Goal: Task Accomplishment & Management: Manage account settings

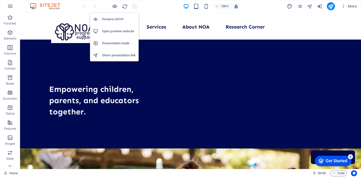
click at [115, 31] on h6 "Open preview website" at bounding box center [119, 31] width 34 height 6
click at [115, 6] on icon "button" at bounding box center [115, 7] width 6 height 6
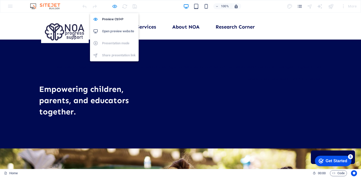
click at [115, 6] on icon "button" at bounding box center [115, 7] width 6 height 6
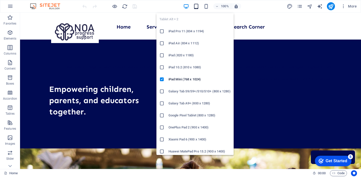
click at [197, 6] on icon "button" at bounding box center [196, 7] width 6 height 6
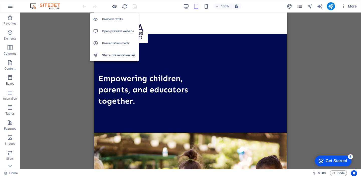
click at [115, 8] on icon "button" at bounding box center [115, 7] width 6 height 6
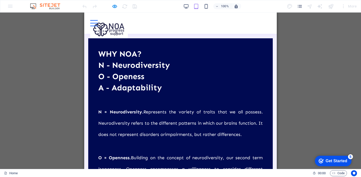
scroll to position [58, 0]
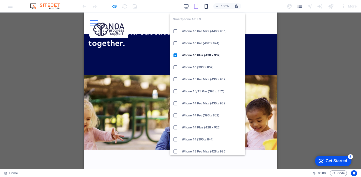
click at [205, 7] on icon "button" at bounding box center [206, 7] width 6 height 6
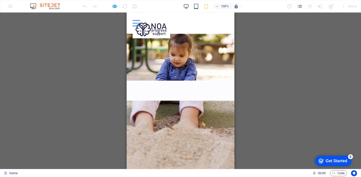
scroll to position [0, 0]
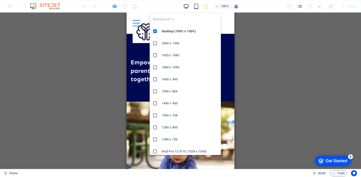
click at [187, 7] on icon "button" at bounding box center [186, 7] width 6 height 6
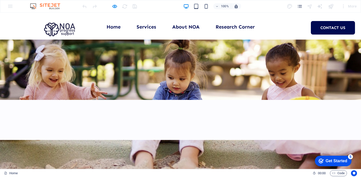
scroll to position [134, 0]
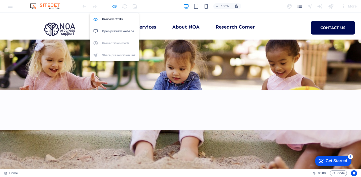
click at [113, 7] on icon "button" at bounding box center [115, 7] width 6 height 6
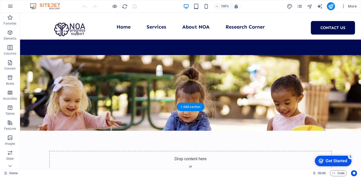
scroll to position [93, 0]
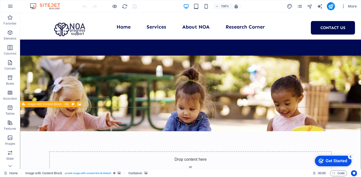
click at [68, 105] on button at bounding box center [67, 104] width 6 height 6
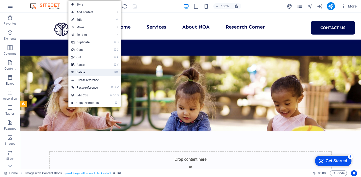
click at [93, 74] on link "⌦ Delete" at bounding box center [85, 73] width 34 height 8
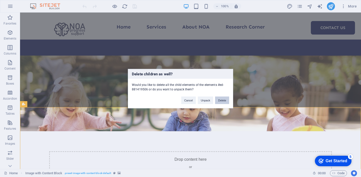
click at [222, 103] on button "Delete" at bounding box center [222, 101] width 14 height 8
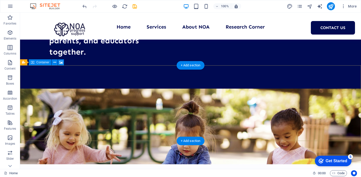
scroll to position [59, 0]
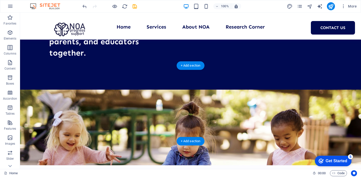
click at [41, 90] on figure at bounding box center [190, 128] width 341 height 76
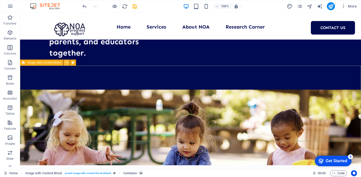
click at [66, 64] on icon at bounding box center [66, 62] width 3 height 5
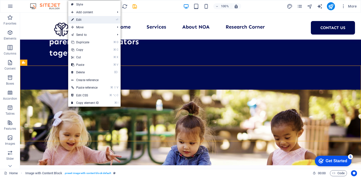
click at [92, 21] on link "⏎ Edit" at bounding box center [85, 20] width 34 height 8
select select "%"
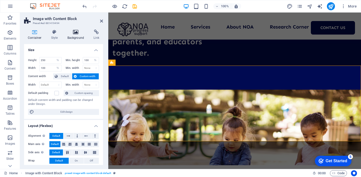
click at [76, 33] on icon at bounding box center [76, 32] width 24 height 5
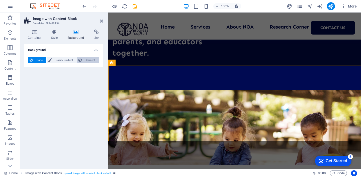
click at [84, 60] on span "Element" at bounding box center [91, 60] width 14 height 6
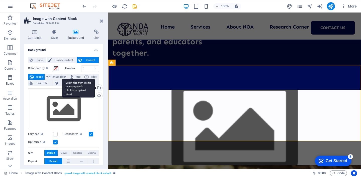
click at [99, 88] on div "Select files from the file manager, stock photos, or upload file(s)" at bounding box center [99, 89] width 8 height 8
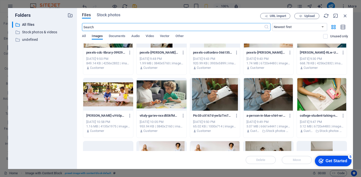
scroll to position [665, 0]
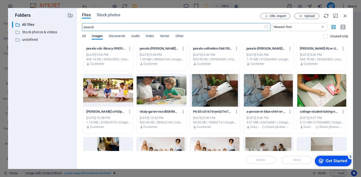
click at [119, 94] on div at bounding box center [108, 90] width 50 height 33
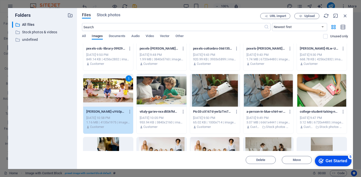
click at [119, 94] on div "1" at bounding box center [108, 90] width 50 height 33
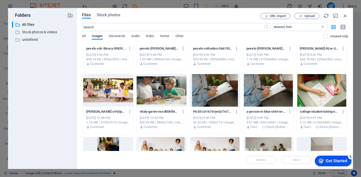
click at [119, 94] on div at bounding box center [108, 90] width 50 height 33
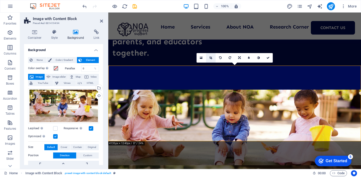
click at [211, 56] on icon at bounding box center [210, 57] width 3 height 3
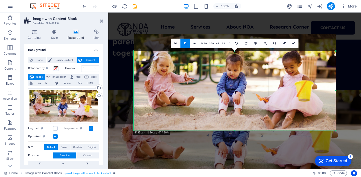
drag, startPoint x: 235, startPoint y: 43, endPoint x: 237, endPoint y: 60, distance: 17.1
click at [237, 60] on div "180 170 160 150 140 130 120 110 100 90 80 70 60 50 40 30 20 10 0 -10 -20 -30 -4…" at bounding box center [235, 91] width 202 height 80
click at [295, 44] on icon at bounding box center [293, 43] width 3 height 3
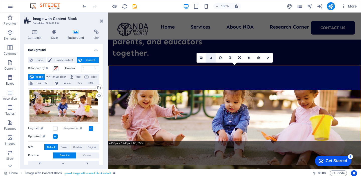
click at [209, 58] on icon at bounding box center [210, 57] width 3 height 3
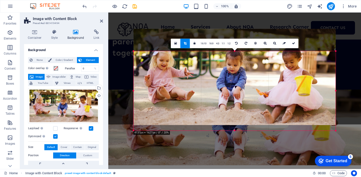
drag, startPoint x: 237, startPoint y: 86, endPoint x: 237, endPoint y: 81, distance: 5.3
click at [237, 81] on div at bounding box center [235, 77] width 202 height 97
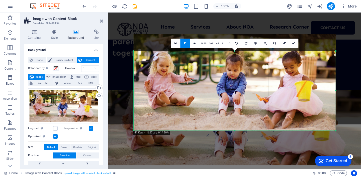
click at [187, 44] on icon at bounding box center [185, 43] width 3 height 3
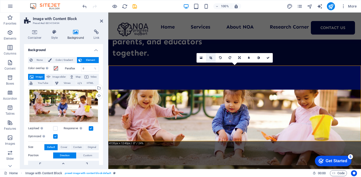
click at [212, 58] on icon at bounding box center [210, 57] width 3 height 3
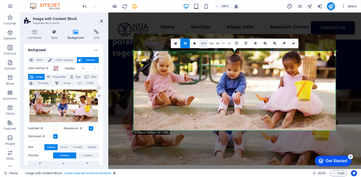
click at [202, 42] on link "16:10" at bounding box center [203, 44] width 9 height 10
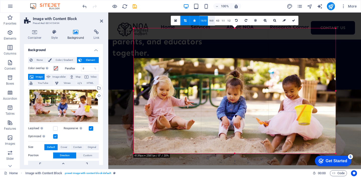
click at [214, 20] on link "16:9" at bounding box center [211, 21] width 7 height 10
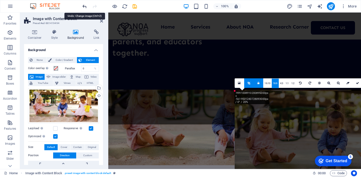
click at [85, 7] on icon "undo" at bounding box center [85, 7] width 6 height 6
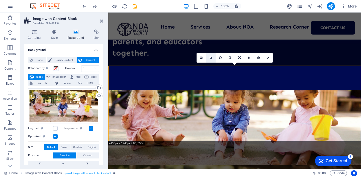
click at [212, 60] on link at bounding box center [211, 58] width 10 height 10
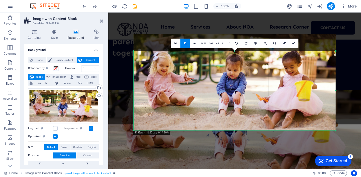
drag, startPoint x: 234, startPoint y: 130, endPoint x: 239, endPoint y: 130, distance: 5.3
click at [239, 130] on div at bounding box center [235, 131] width 202 height 2
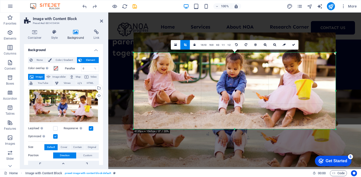
drag, startPoint x: 235, startPoint y: 51, endPoint x: 235, endPoint y: 54, distance: 3.3
click at [235, 54] on div "180 170 160 150 140 130 120 110 100 90 80 70 60 50 40 30 20 10 0 -10 -20 -30 -4…" at bounding box center [235, 90] width 202 height 77
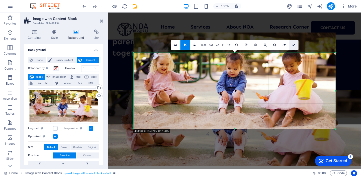
click at [292, 46] on icon at bounding box center [293, 44] width 3 height 3
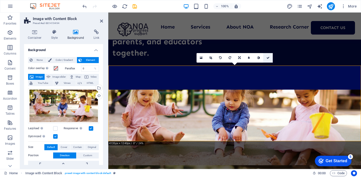
click at [271, 60] on link at bounding box center [268, 58] width 10 height 10
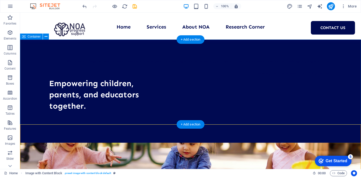
scroll to position [0, 0]
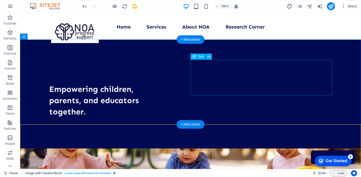
click at [272, 82] on div "We build a bridge between children, educators, and parents, creating a coordina…" at bounding box center [190, 72] width 283 height 24
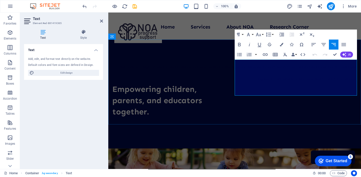
click at [272, 82] on p "We build a bridge between children, educators, and parents, creating a coordina…" at bounding box center [234, 72] width 245 height 24
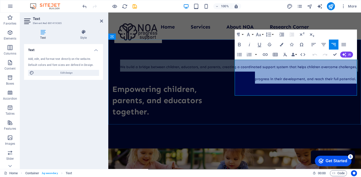
click at [272, 82] on p "We build a bridge between children, educators, and parents, creating a coordina…" at bounding box center [234, 72] width 245 height 24
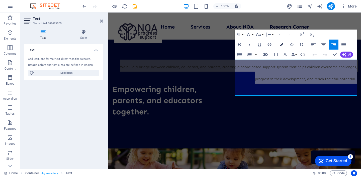
click at [280, 45] on icon "button" at bounding box center [282, 45] width 4 height 4
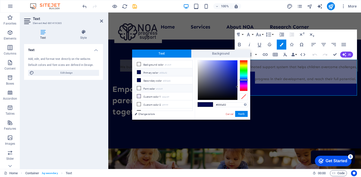
click at [164, 89] on li "Font color #fcfcff" at bounding box center [164, 89] width 58 height 8
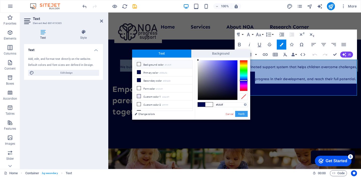
click at [241, 114] on button "Apply" at bounding box center [241, 114] width 13 height 6
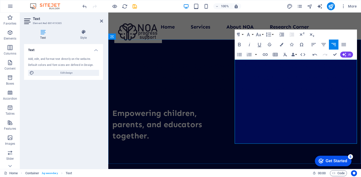
click at [286, 81] on span "We build a bridge between children, educators, and parents, creating a coordina…" at bounding box center [235, 83] width 245 height 45
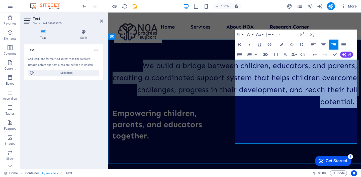
click at [286, 81] on span "We build a bridge between children, educators, and parents, creating a coordina…" at bounding box center [235, 83] width 245 height 45
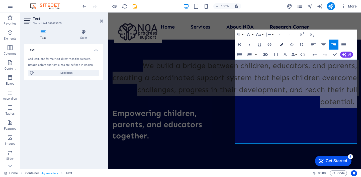
click at [280, 44] on icon "button" at bounding box center [282, 45] width 4 height 4
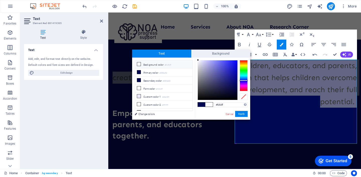
click at [165, 66] on li "Background color #fcfcff" at bounding box center [164, 64] width 58 height 8
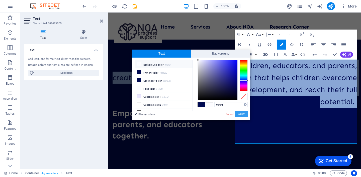
click at [246, 114] on button "Apply" at bounding box center [241, 114] width 13 height 6
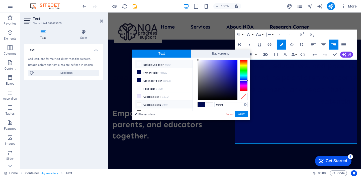
click at [155, 104] on li "Custom color 2 #ffffff" at bounding box center [164, 105] width 58 height 8
type input "#ffffff"
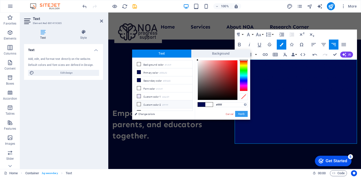
click at [240, 114] on button "Apply" at bounding box center [241, 114] width 13 height 6
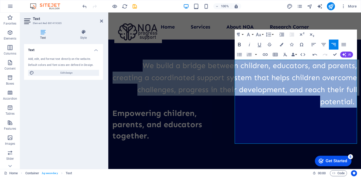
click at [240, 44] on icon "button" at bounding box center [239, 45] width 3 height 4
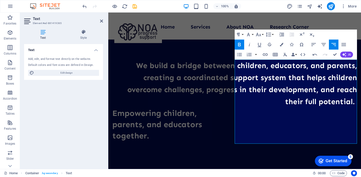
click at [240, 44] on icon "button" at bounding box center [239, 45] width 3 height 4
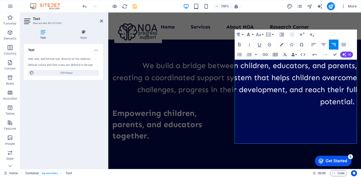
click at [251, 34] on icon "button" at bounding box center [249, 35] width 6 height 6
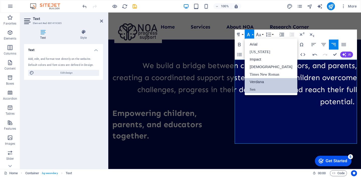
click at [268, 82] on link "Verdana" at bounding box center [271, 82] width 53 height 8
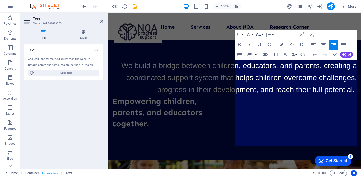
click at [261, 34] on icon "button" at bounding box center [259, 35] width 6 height 6
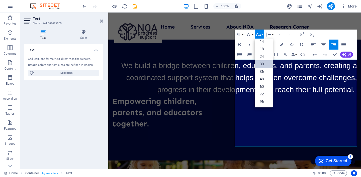
scroll to position [40, 0]
click at [264, 54] on link "24" at bounding box center [264, 57] width 18 height 8
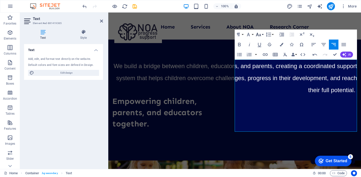
click at [259, 35] on icon "button" at bounding box center [259, 35] width 6 height 6
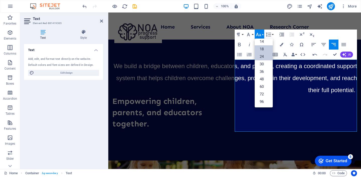
click at [262, 49] on link "18" at bounding box center [264, 49] width 18 height 8
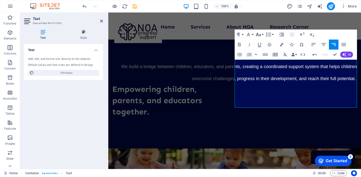
click at [261, 36] on icon "button" at bounding box center [258, 35] width 5 height 4
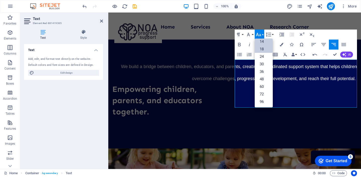
click at [263, 42] on link "14" at bounding box center [264, 42] width 18 height 8
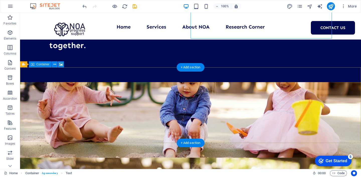
scroll to position [67, 0]
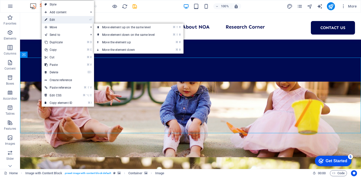
click at [61, 21] on link "⏎ Edit" at bounding box center [59, 20] width 34 height 8
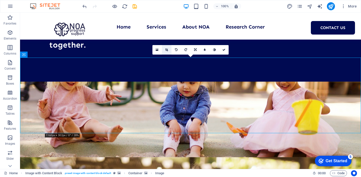
click at [168, 49] on icon at bounding box center [166, 49] width 3 height 3
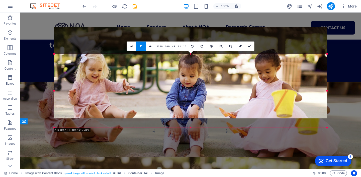
drag, startPoint x: 209, startPoint y: 68, endPoint x: 211, endPoint y: 39, distance: 28.9
click at [211, 39] on div at bounding box center [190, 73] width 273 height 92
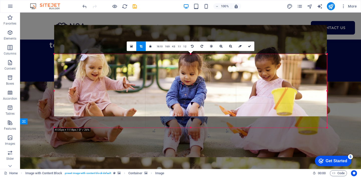
drag, startPoint x: 204, startPoint y: 104, endPoint x: 204, endPoint y: 93, distance: 11.5
click at [204, 93] on div at bounding box center [190, 71] width 273 height 92
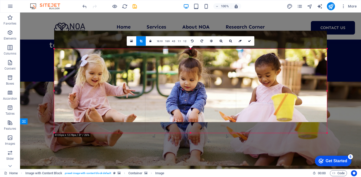
drag, startPoint x: 190, startPoint y: 128, endPoint x: 197, endPoint y: 138, distance: 12.3
click at [197, 133] on div "180 170 160 150 140 130 120 110 100 90 80 70 60 50 40 30 20 10 0 -10 -20 -30 -4…" at bounding box center [190, 91] width 273 height 84
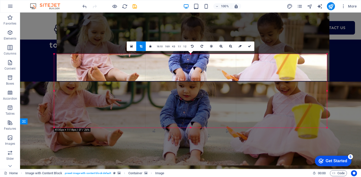
drag, startPoint x: 210, startPoint y: 75, endPoint x: 212, endPoint y: 28, distance: 46.7
click at [212, 28] on div at bounding box center [193, 36] width 273 height 92
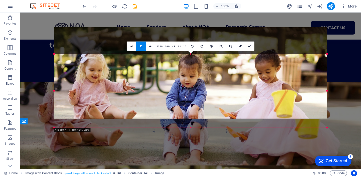
drag, startPoint x: 199, startPoint y: 77, endPoint x: 199, endPoint y: 68, distance: 8.8
click at [199, 68] on div at bounding box center [190, 73] width 273 height 92
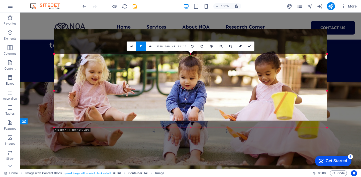
drag, startPoint x: 217, startPoint y: 99, endPoint x: 217, endPoint y: 87, distance: 11.8
click at [217, 87] on div at bounding box center [190, 75] width 273 height 92
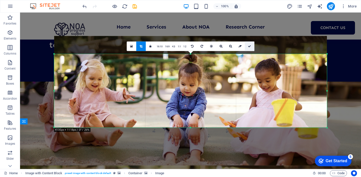
click at [249, 47] on icon at bounding box center [249, 46] width 3 height 3
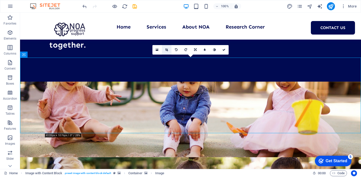
click at [165, 50] on icon at bounding box center [166, 49] width 3 height 3
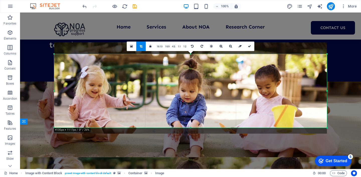
drag, startPoint x: 210, startPoint y: 116, endPoint x: 210, endPoint y: 122, distance: 6.3
click at [210, 122] on div at bounding box center [190, 88] width 273 height 92
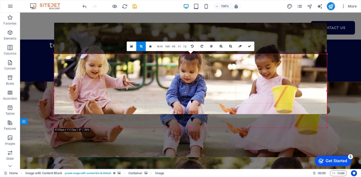
drag, startPoint x: 195, startPoint y: 117, endPoint x: 197, endPoint y: 96, distance: 21.4
click at [197, 96] on div at bounding box center [190, 69] width 273 height 92
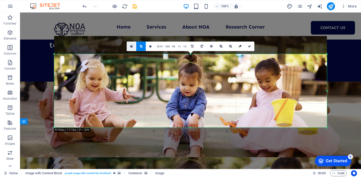
click at [132, 45] on icon at bounding box center [131, 46] width 3 height 4
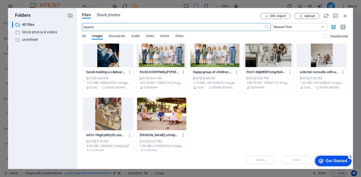
scroll to position [774, 0]
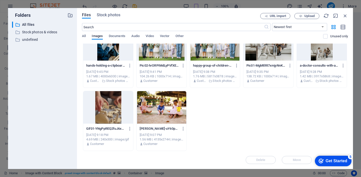
click at [162, 109] on div at bounding box center [162, 107] width 50 height 33
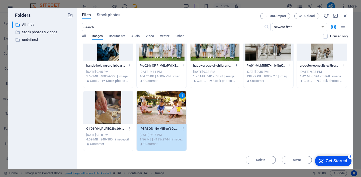
click at [162, 109] on div "1" at bounding box center [162, 107] width 50 height 33
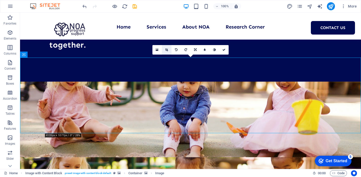
click at [168, 52] on link at bounding box center [167, 50] width 10 height 10
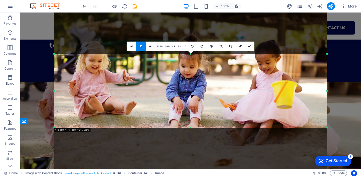
drag, startPoint x: 201, startPoint y: 95, endPoint x: 203, endPoint y: 88, distance: 6.9
click at [203, 88] on div at bounding box center [190, 83] width 273 height 181
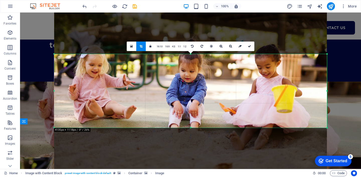
drag, startPoint x: 203, startPoint y: 88, endPoint x: 203, endPoint y: 92, distance: 4.3
click at [203, 92] on div at bounding box center [190, 88] width 273 height 181
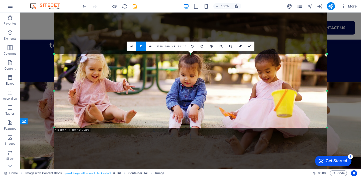
drag, startPoint x: 203, startPoint y: 92, endPoint x: 202, endPoint y: 97, distance: 4.5
click at [202, 97] on div at bounding box center [190, 92] width 273 height 181
click at [249, 45] on icon at bounding box center [249, 46] width 3 height 3
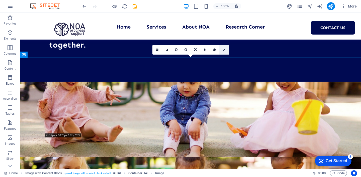
click at [223, 50] on icon at bounding box center [224, 49] width 3 height 3
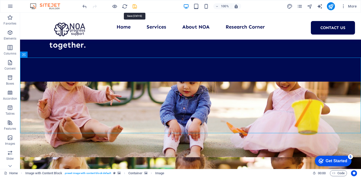
click at [137, 5] on icon "save" at bounding box center [135, 7] width 6 height 6
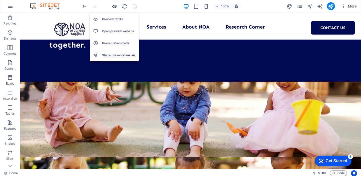
click at [117, 6] on icon "button" at bounding box center [115, 7] width 6 height 6
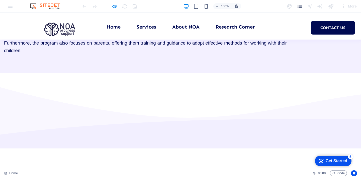
scroll to position [1208, 0]
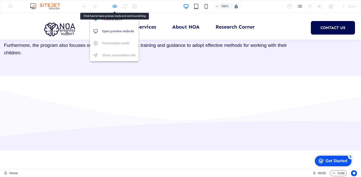
click at [114, 5] on icon "button" at bounding box center [115, 7] width 6 height 6
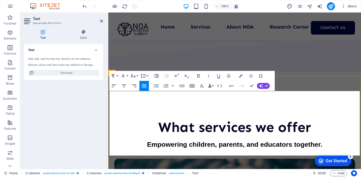
drag, startPoint x: 277, startPoint y: 150, endPoint x: 111, endPoint y: 98, distance: 174.0
click at [126, 78] on button "Font Family" at bounding box center [124, 76] width 10 height 10
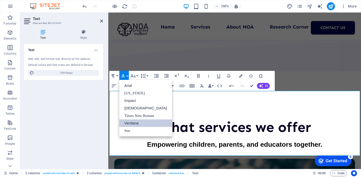
click at [137, 121] on link "Verdana" at bounding box center [145, 124] width 53 height 8
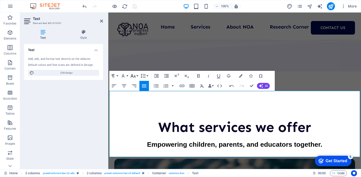
click at [136, 75] on button "Font Size" at bounding box center [134, 76] width 10 height 10
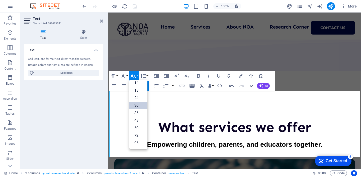
scroll to position [40, 0]
click at [139, 89] on link "18" at bounding box center [138, 91] width 18 height 8
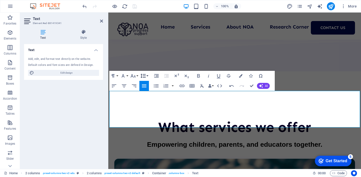
click at [147, 75] on button "Line Height" at bounding box center [144, 76] width 10 height 10
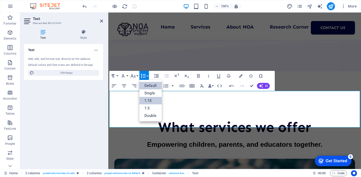
click at [156, 99] on link "1.15" at bounding box center [150, 101] width 22 height 8
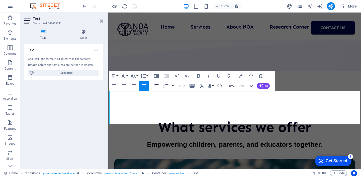
click at [156, 86] on icon "button" at bounding box center [156, 86] width 6 height 6
click at [155, 86] on icon "button" at bounding box center [156, 85] width 5 height 3
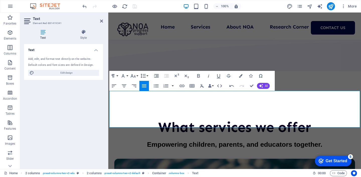
click at [146, 86] on icon "button" at bounding box center [144, 86] width 5 height 3
click at [147, 75] on button "Line Height" at bounding box center [144, 76] width 10 height 10
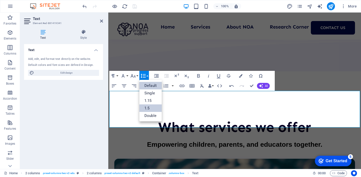
click at [154, 108] on link "1.5" at bounding box center [150, 109] width 22 height 8
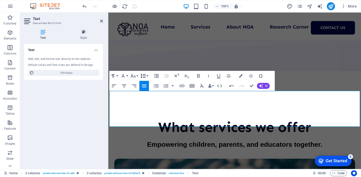
click at [146, 79] on button "Line Height" at bounding box center [144, 76] width 10 height 10
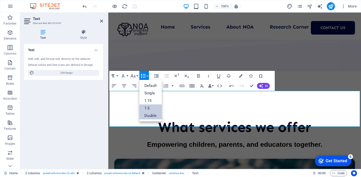
click at [153, 115] on link "Double" at bounding box center [150, 116] width 22 height 8
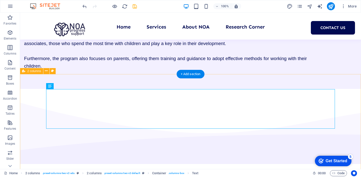
scroll to position [1229, 0]
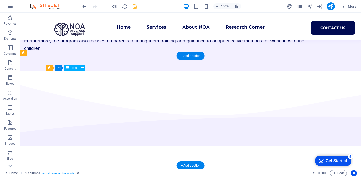
scroll to position [1249, 0]
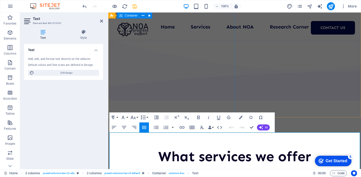
scroll to position [1294, 0]
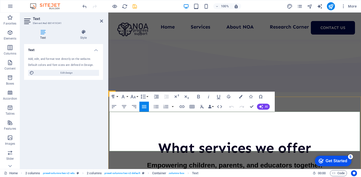
drag, startPoint x: 176, startPoint y: 120, endPoint x: 110, endPoint y: 122, distance: 66.2
click at [133, 97] on icon "button" at bounding box center [133, 97] width 6 height 6
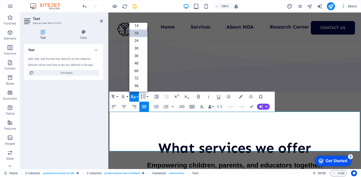
scroll to position [40, 0]
click at [139, 39] on link "24" at bounding box center [138, 41] width 18 height 8
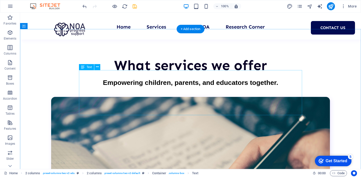
scroll to position [1385, 0]
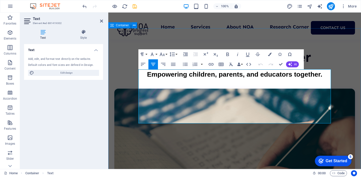
scroll to position [1473, 0]
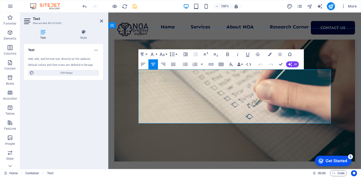
click at [156, 53] on button "Font Family" at bounding box center [154, 54] width 10 height 10
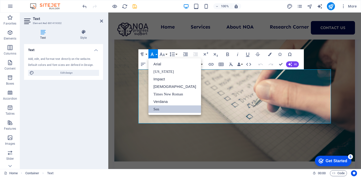
scroll to position [0, 0]
click at [166, 101] on link "Verdana" at bounding box center [175, 102] width 53 height 8
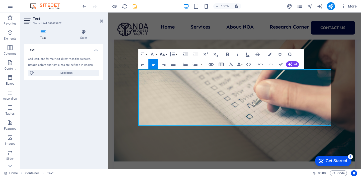
click at [164, 52] on icon "button" at bounding box center [162, 54] width 6 height 6
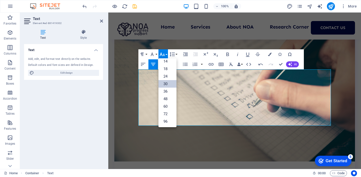
scroll to position [40, 0]
click at [170, 77] on link "24" at bounding box center [168, 77] width 18 height 8
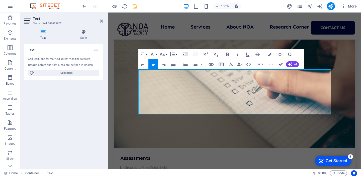
scroll to position [1385, 0]
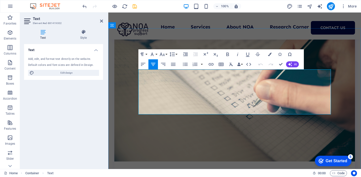
click at [164, 54] on icon "button" at bounding box center [162, 55] width 5 height 4
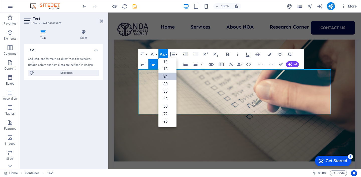
scroll to position [40, 0]
click at [170, 82] on link "30" at bounding box center [168, 84] width 18 height 8
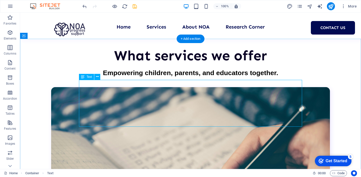
scroll to position [1399, 0]
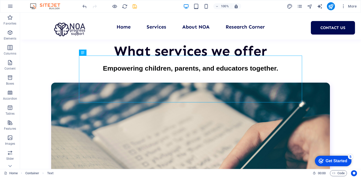
click at [135, 6] on icon "save" at bounding box center [135, 7] width 6 height 6
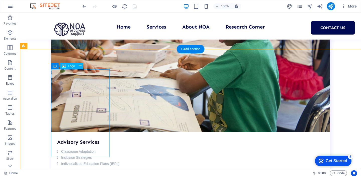
scroll to position [2068, 0]
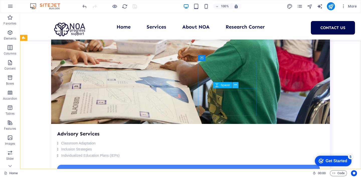
click at [235, 86] on icon at bounding box center [235, 85] width 3 height 5
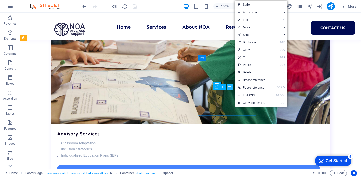
click at [229, 88] on icon at bounding box center [230, 87] width 3 height 5
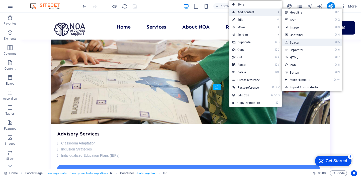
click at [303, 40] on link "⌘ 5 Spacer" at bounding box center [302, 43] width 41 height 8
select select "px"
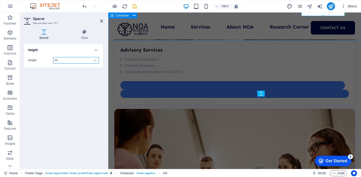
scroll to position [2161, 0]
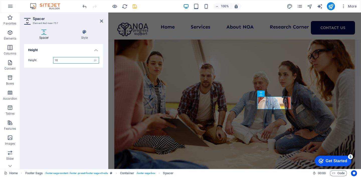
type input "10"
click at [101, 22] on icon at bounding box center [101, 21] width 3 height 4
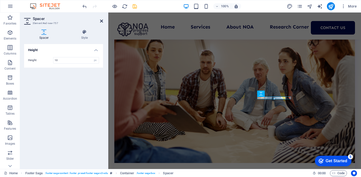
scroll to position [2068, 0]
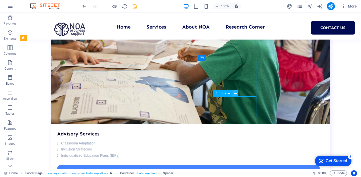
click at [236, 94] on icon at bounding box center [235, 93] width 3 height 5
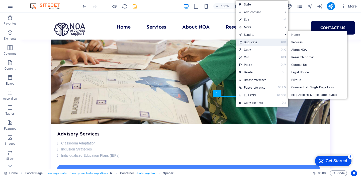
click at [253, 41] on link "⌘ D Duplicate" at bounding box center [253, 43] width 34 height 8
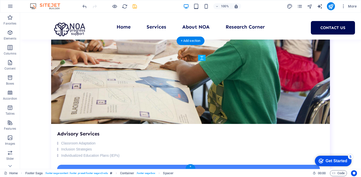
drag, startPoint x: 231, startPoint y: 100, endPoint x: 231, endPoint y: 105, distance: 4.8
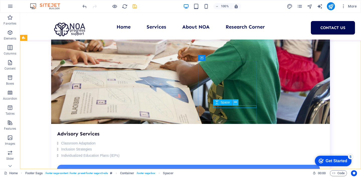
click at [236, 103] on icon at bounding box center [235, 102] width 3 height 5
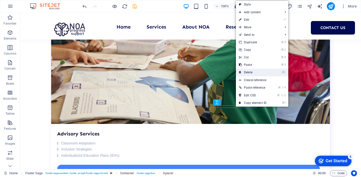
click at [255, 71] on link "⌦ Delete" at bounding box center [253, 73] width 34 height 8
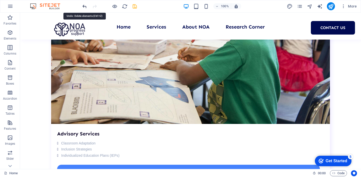
click at [86, 6] on icon "undo" at bounding box center [85, 7] width 6 height 6
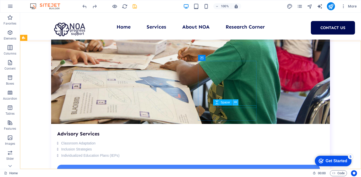
click at [236, 104] on icon at bounding box center [235, 102] width 3 height 5
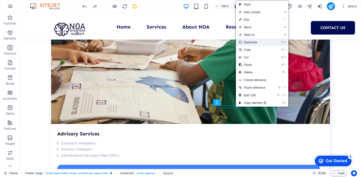
click at [255, 43] on link "⌘ D Duplicate" at bounding box center [253, 43] width 34 height 8
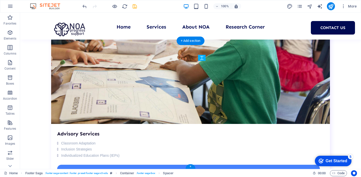
drag, startPoint x: 236, startPoint y: 109, endPoint x: 236, endPoint y: 114, distance: 4.5
drag, startPoint x: 284, startPoint y: 113, endPoint x: 284, endPoint y: 116, distance: 3.0
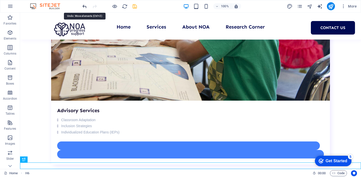
click at [86, 7] on icon "undo" at bounding box center [85, 7] width 6 height 6
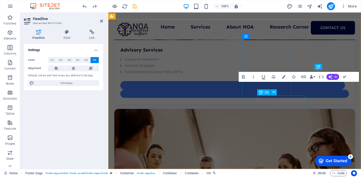
scroll to position [2182, 0]
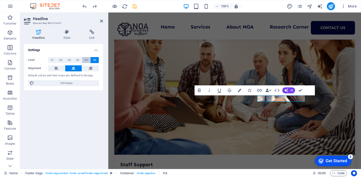
click at [84, 59] on button "H5" at bounding box center [86, 60] width 8 height 6
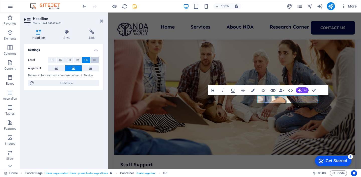
click at [93, 59] on span "H6" at bounding box center [94, 60] width 3 height 6
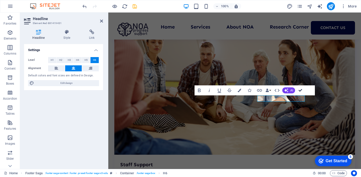
scroll to position [2068, 0]
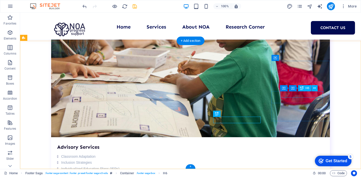
scroll to position [2182, 0]
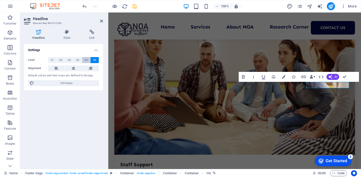
click at [85, 59] on span "H5" at bounding box center [86, 60] width 3 height 6
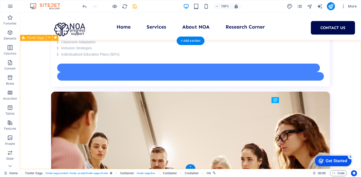
scroll to position [2068, 0]
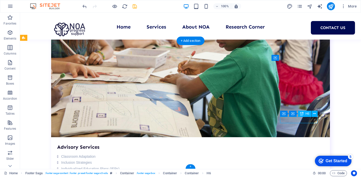
scroll to position [2182, 0]
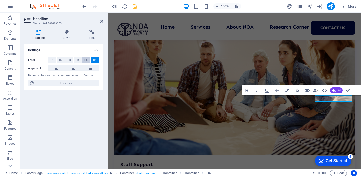
click at [86, 61] on span "H5" at bounding box center [86, 60] width 3 height 6
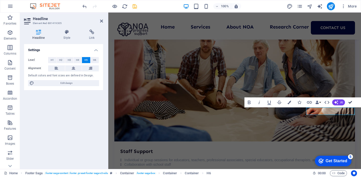
scroll to position [2068, 0]
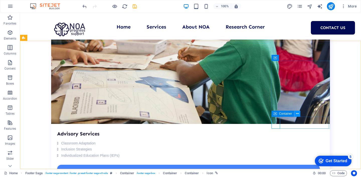
click at [298, 113] on icon at bounding box center [297, 113] width 3 height 5
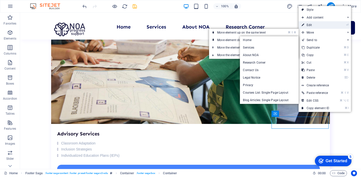
click at [330, 23] on link "⏎ Edit" at bounding box center [316, 25] width 34 height 8
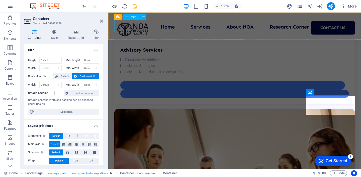
scroll to position [2182, 0]
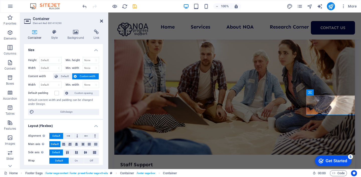
click at [101, 22] on icon at bounding box center [101, 21] width 3 height 4
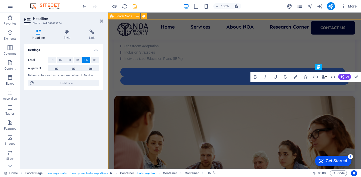
scroll to position [2182, 0]
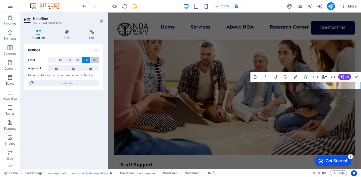
click at [93, 61] on span "H6" at bounding box center [94, 60] width 3 height 6
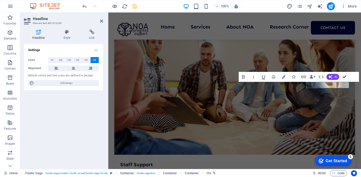
scroll to position [2068, 0]
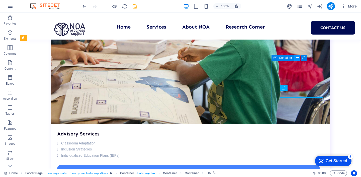
click at [298, 58] on icon at bounding box center [297, 57] width 3 height 5
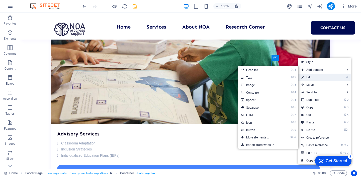
click at [318, 78] on link "⏎ Edit" at bounding box center [316, 78] width 34 height 8
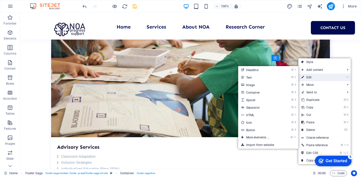
scroll to position [2182, 0]
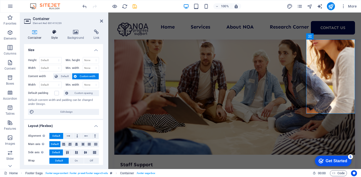
click at [52, 33] on icon at bounding box center [54, 32] width 14 height 5
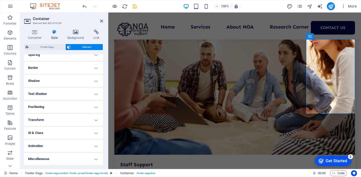
scroll to position [0, 0]
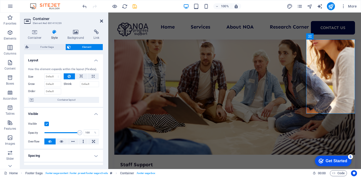
click at [100, 21] on icon at bounding box center [101, 21] width 3 height 4
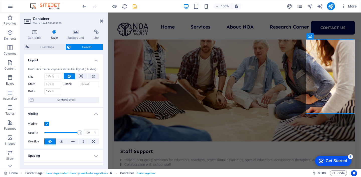
scroll to position [2068, 0]
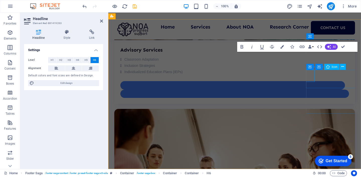
scroll to position [2182, 0]
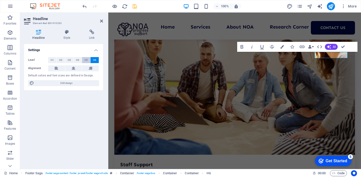
click at [86, 62] on span "H5" at bounding box center [86, 60] width 3 height 6
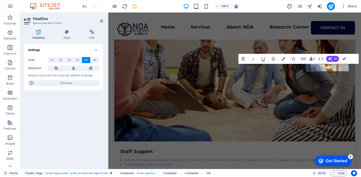
scroll to position [2068, 0]
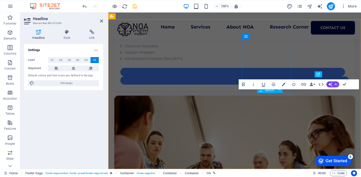
scroll to position [2182, 0]
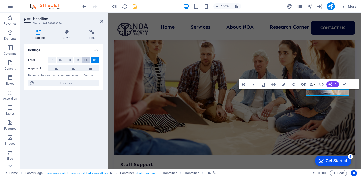
click at [88, 60] on span "H5" at bounding box center [86, 60] width 3 height 6
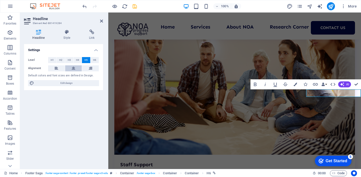
click at [78, 68] on button at bounding box center [73, 68] width 17 height 6
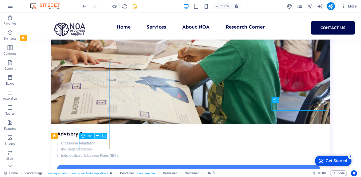
click at [98, 135] on icon at bounding box center [97, 135] width 3 height 5
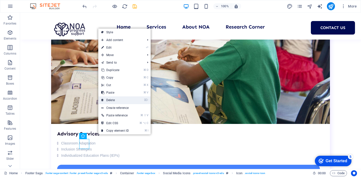
click at [124, 101] on link "⌦ Delete" at bounding box center [115, 101] width 34 height 8
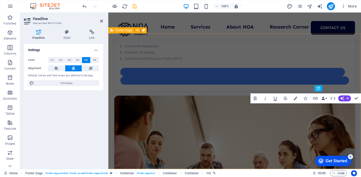
scroll to position [2168, 0]
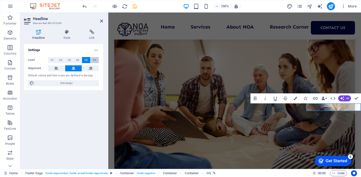
click at [92, 59] on button "H6" at bounding box center [95, 60] width 8 height 6
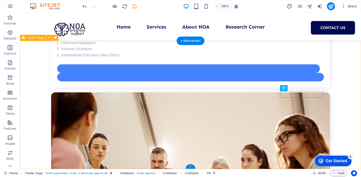
scroll to position [2068, 0]
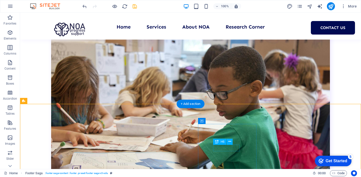
scroll to position [1983, 0]
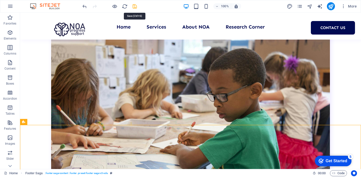
click at [136, 5] on icon "save" at bounding box center [135, 7] width 6 height 6
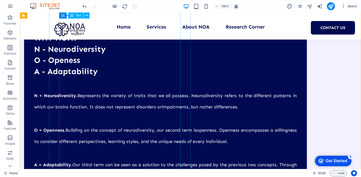
scroll to position [0, 0]
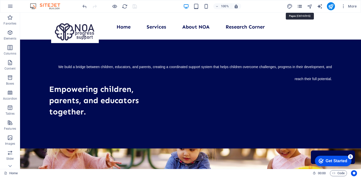
click at [299, 7] on icon "pages" at bounding box center [300, 7] width 6 height 6
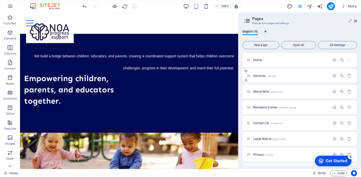
click at [251, 76] on div "Services /services" at bounding box center [289, 76] width 84 height 6
click at [249, 76] on icon at bounding box center [249, 76] width 4 height 4
click at [262, 77] on span "Services /services" at bounding box center [264, 76] width 23 height 4
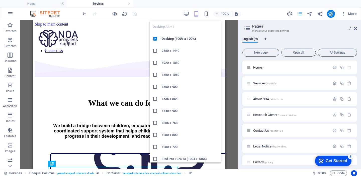
click at [187, 14] on icon "button" at bounding box center [186, 14] width 6 height 6
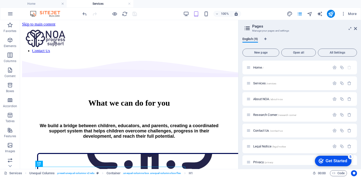
click at [357, 31] on header "Pages Manage your pages and settings" at bounding box center [301, 26] width 114 height 13
click at [357, 28] on icon at bounding box center [355, 29] width 3 height 4
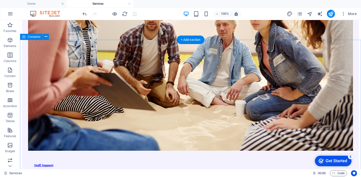
scroll to position [1020, 0]
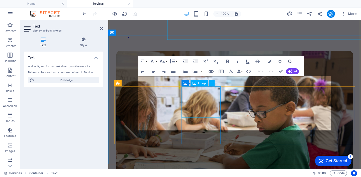
scroll to position [1107, 0]
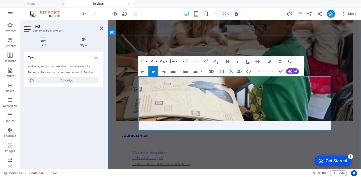
click at [155, 62] on icon "button" at bounding box center [152, 61] width 6 height 6
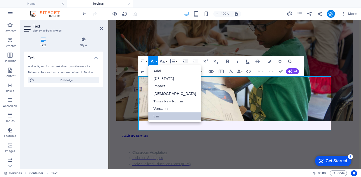
scroll to position [0, 0]
click at [174, 107] on link "Verdana" at bounding box center [175, 109] width 53 height 8
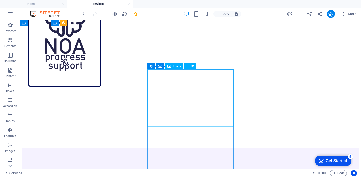
scroll to position [156, 0]
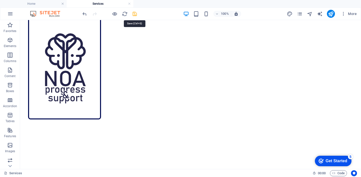
click at [136, 14] on icon "save" at bounding box center [135, 14] width 6 height 6
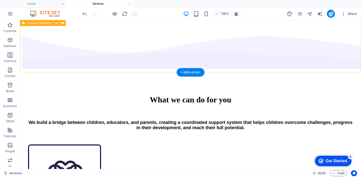
scroll to position [0, 0]
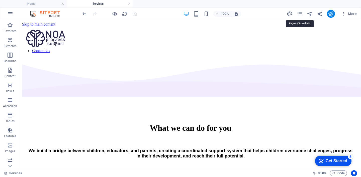
click at [299, 14] on icon "pages" at bounding box center [300, 14] width 6 height 6
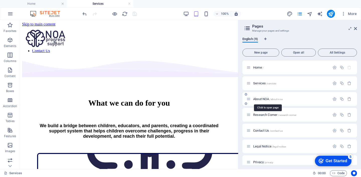
click at [263, 98] on span "About NOA /about-noa" at bounding box center [267, 99] width 29 height 4
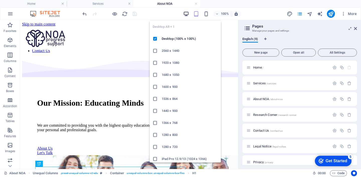
click at [186, 15] on icon "button" at bounding box center [186, 14] width 6 height 6
click at [186, 11] on icon "button" at bounding box center [186, 14] width 6 height 6
click at [187, 15] on icon "button" at bounding box center [186, 14] width 6 height 6
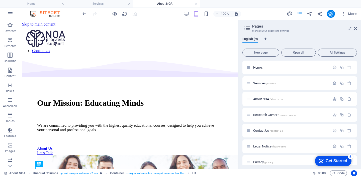
click at [355, 26] on h2 "Pages" at bounding box center [304, 26] width 105 height 5
click at [356, 27] on icon at bounding box center [355, 29] width 3 height 4
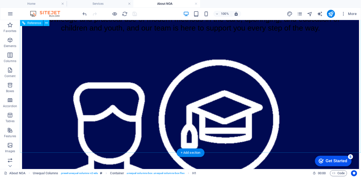
scroll to position [917, 0]
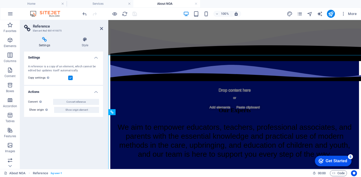
scroll to position [814, 0]
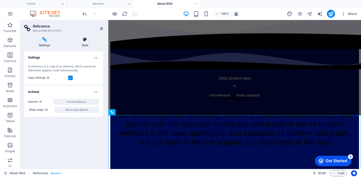
click at [86, 40] on icon at bounding box center [85, 39] width 36 height 5
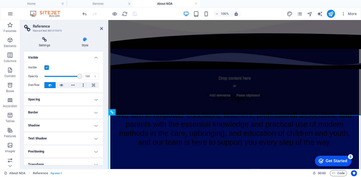
click at [46, 42] on h4 "Settings" at bounding box center [45, 42] width 43 height 11
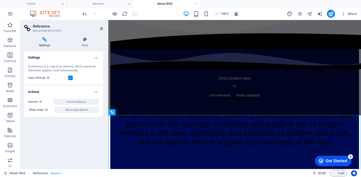
click at [73, 77] on div "Copy settings Use the same settings (flex, animation, position, style) as for t…" at bounding box center [63, 78] width 71 height 6
click at [71, 78] on label at bounding box center [70, 78] width 5 height 5
click at [0, 0] on input "Copy settings Use the same settings (flex, animation, position, style) as for t…" at bounding box center [0, 0] width 0 height 0
click at [71, 78] on label at bounding box center [70, 78] width 5 height 5
click at [0, 0] on input "Copy settings Use the same settings (flex, animation, position, style) as for t…" at bounding box center [0, 0] width 0 height 0
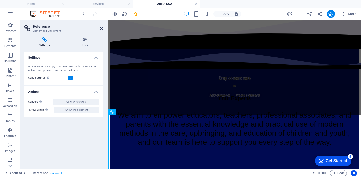
click at [100, 28] on icon at bounding box center [101, 29] width 3 height 4
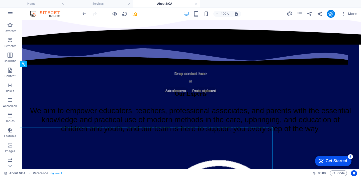
scroll to position [802, 0]
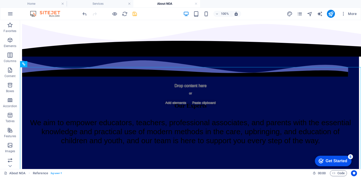
click at [134, 15] on icon "save" at bounding box center [135, 14] width 6 height 6
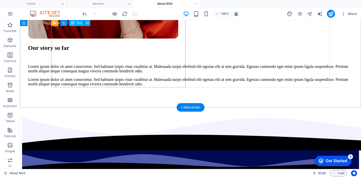
scroll to position [707, 0]
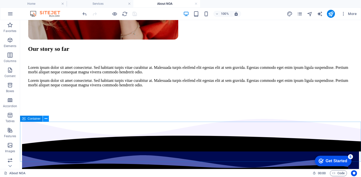
click at [45, 120] on icon at bounding box center [46, 118] width 3 height 5
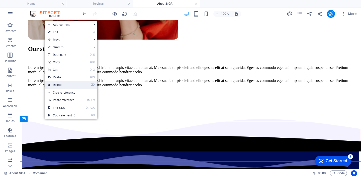
click at [68, 84] on link "⌦ Delete" at bounding box center [62, 85] width 34 height 8
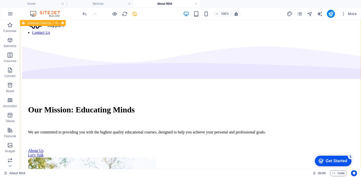
scroll to position [0, 0]
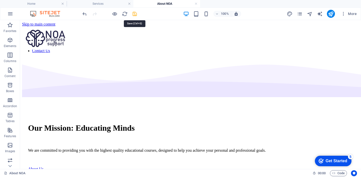
click at [133, 15] on icon "save" at bounding box center [135, 14] width 6 height 6
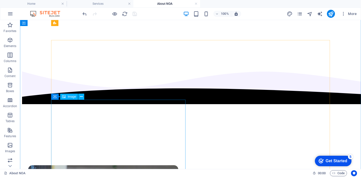
scroll to position [273, 0]
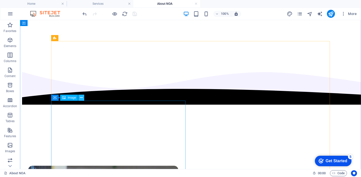
click at [79, 98] on button at bounding box center [81, 98] width 6 height 6
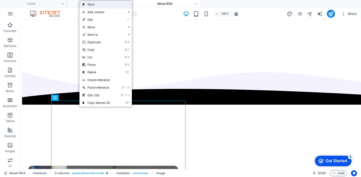
click at [104, 6] on link "Style" at bounding box center [106, 5] width 52 height 8
select select "rem"
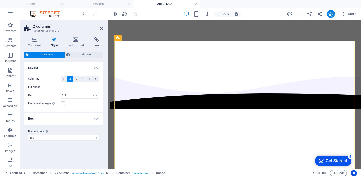
scroll to position [285, 0]
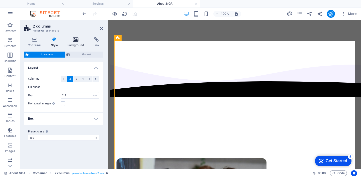
click at [76, 45] on h4 "Background" at bounding box center [77, 42] width 26 height 11
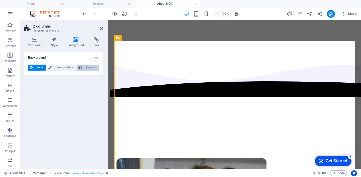
click at [85, 65] on span "Element" at bounding box center [91, 68] width 14 height 6
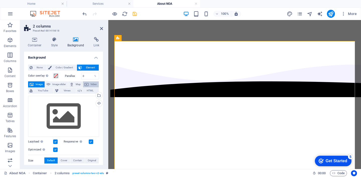
click at [90, 86] on span "Video" at bounding box center [93, 85] width 7 height 6
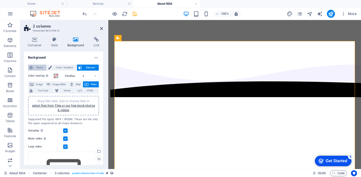
click at [39, 70] on span "None" at bounding box center [39, 68] width 11 height 6
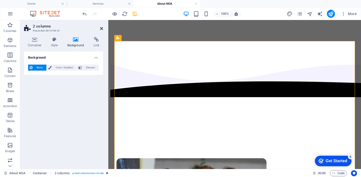
click at [102, 27] on icon at bounding box center [101, 29] width 3 height 4
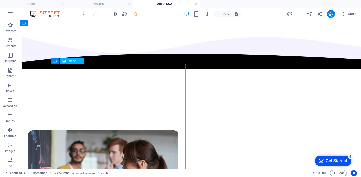
scroll to position [310, 0]
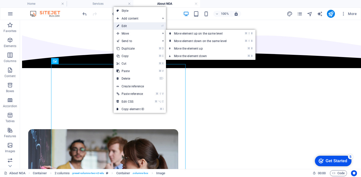
click at [133, 28] on link "⏎ Edit" at bounding box center [131, 26] width 34 height 8
select select "px"
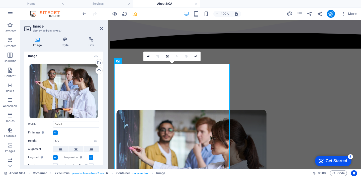
scroll to position [0, 0]
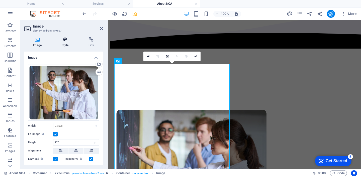
click at [63, 44] on h4 "Style" at bounding box center [66, 42] width 27 height 11
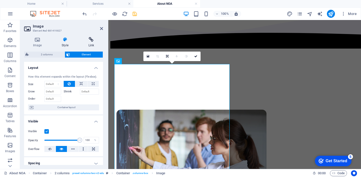
click at [87, 41] on icon at bounding box center [92, 39] width 24 height 5
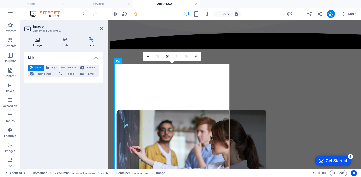
click at [39, 39] on icon at bounding box center [37, 39] width 27 height 5
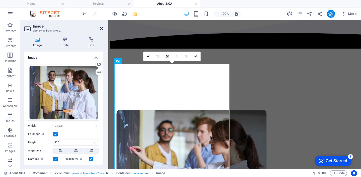
click at [101, 28] on icon at bounding box center [101, 29] width 3 height 4
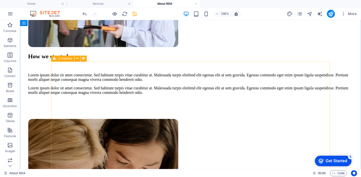
scroll to position [502, 0]
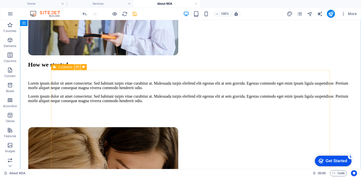
click at [76, 68] on button at bounding box center [78, 67] width 6 height 6
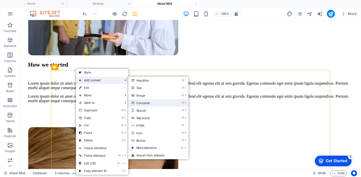
click at [164, 103] on link "⌘ 4 Container" at bounding box center [148, 103] width 41 height 8
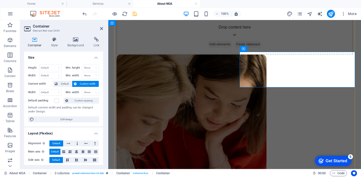
scroll to position [615, 0]
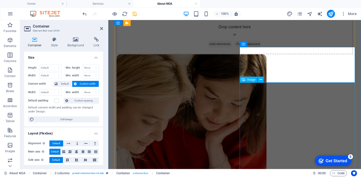
click at [272, 95] on figure at bounding box center [234, 113] width 237 height 119
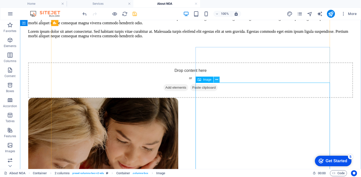
click at [216, 80] on icon at bounding box center [217, 79] width 3 height 5
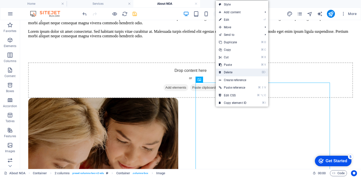
click at [229, 72] on link "⌦ Delete" at bounding box center [233, 73] width 34 height 8
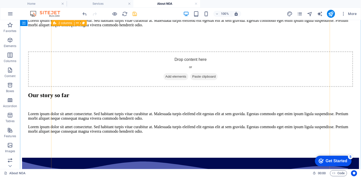
scroll to position [577, 0]
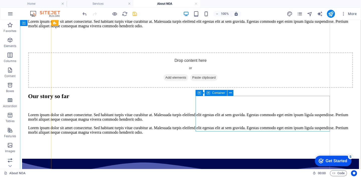
click at [188, 81] on span "Add elements" at bounding box center [176, 77] width 25 height 7
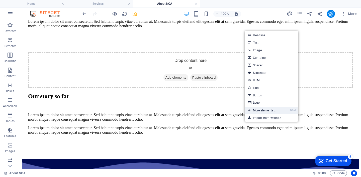
click at [263, 111] on link "⌘ ⏎ More elements ..." at bounding box center [262, 111] width 34 height 8
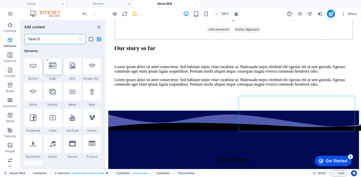
scroll to position [108, 0]
click at [54, 122] on div at bounding box center [53, 118] width 18 height 18
select select "%"
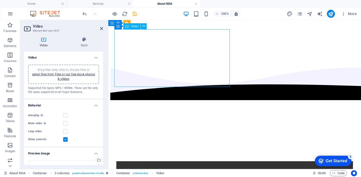
scroll to position [340, 0]
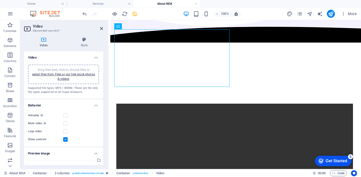
drag, startPoint x: 164, startPoint y: 58, endPoint x: 184, endPoint y: 66, distance: 21.7
click at [185, 104] on figure at bounding box center [234, 163] width 237 height 119
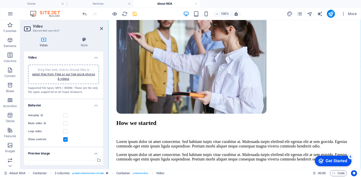
drag, startPoint x: 184, startPoint y: 66, endPoint x: 278, endPoint y: 117, distance: 106.8
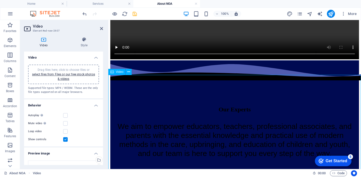
scroll to position [802, 0]
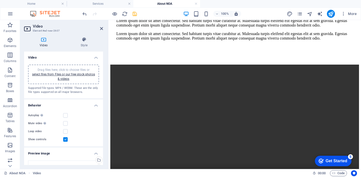
drag, startPoint x: 262, startPoint y: 115, endPoint x: 284, endPoint y: 67, distance: 52.7
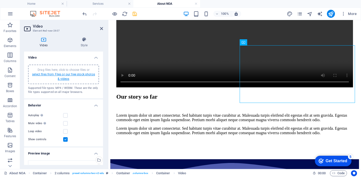
click at [76, 75] on link "select files from Files or our free stock photos & videos" at bounding box center [63, 77] width 63 height 8
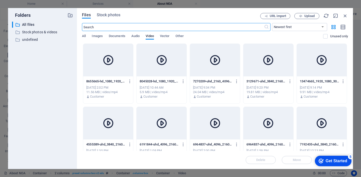
scroll to position [281, 0]
click at [310, 16] on span "Upload" at bounding box center [310, 16] width 10 height 3
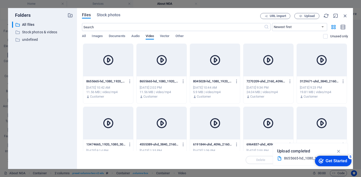
click at [100, 54] on div at bounding box center [108, 60] width 50 height 33
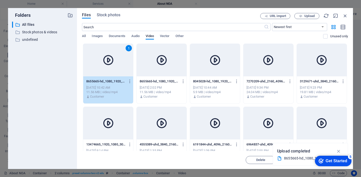
click at [100, 54] on div "1" at bounding box center [108, 60] width 50 height 33
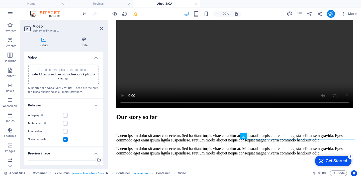
scroll to position [570, 0]
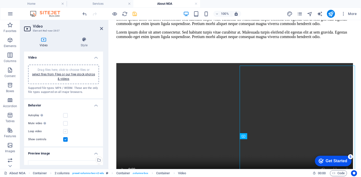
click at [66, 132] on label at bounding box center [65, 131] width 5 height 5
click at [0, 0] on input "Loop video" at bounding box center [0, 0] width 0 height 0
click at [66, 119] on div "Autoplay Autoplay is only available if muted is checked Mute video Autoplay wil…" at bounding box center [63, 128] width 79 height 38
click at [67, 123] on label at bounding box center [65, 123] width 5 height 5
click at [0, 0] on input "Mute video Autoplay will be available if muted is checked" at bounding box center [0, 0] width 0 height 0
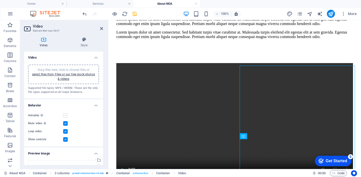
click at [65, 117] on label at bounding box center [65, 115] width 5 height 5
click at [0, 0] on input "Autoplay Autoplay is only available if muted is checked" at bounding box center [0, 0] width 0 height 0
click at [101, 28] on icon at bounding box center [101, 29] width 3 height 4
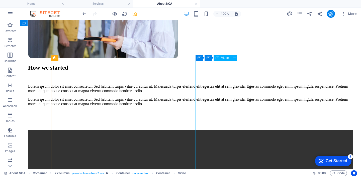
scroll to position [493, 0]
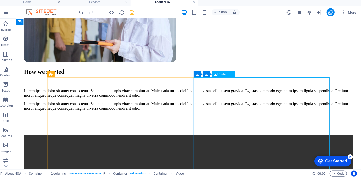
scroll to position [0, 0]
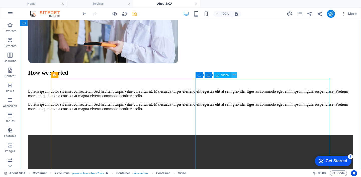
click at [234, 75] on icon at bounding box center [234, 75] width 3 height 5
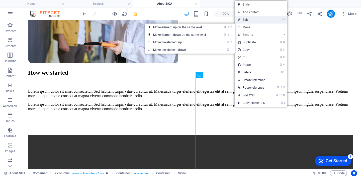
click at [252, 21] on link "⏎ Edit" at bounding box center [252, 20] width 34 height 8
select select "%"
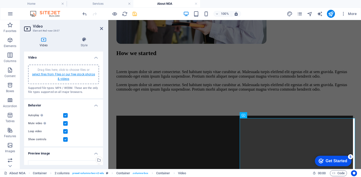
click at [67, 75] on link "select files from Files or our free stock photos & videos" at bounding box center [63, 77] width 63 height 8
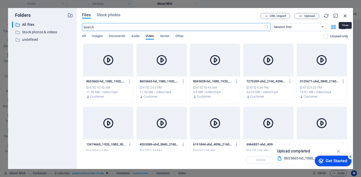
click at [346, 17] on icon "button" at bounding box center [346, 16] width 6 height 6
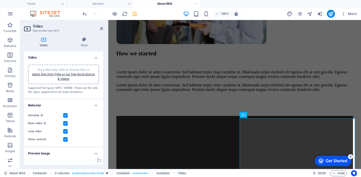
scroll to position [518, 0]
click at [102, 29] on icon at bounding box center [101, 29] width 3 height 4
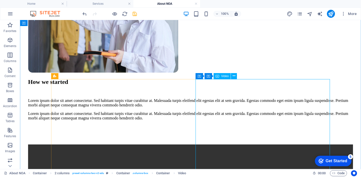
scroll to position [478, 0]
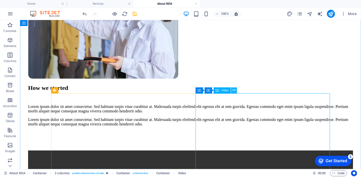
click at [234, 89] on icon at bounding box center [234, 90] width 3 height 5
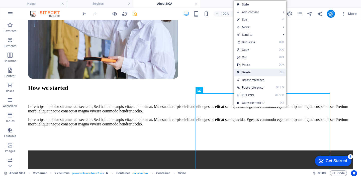
click at [254, 74] on link "⌦ Delete" at bounding box center [251, 73] width 34 height 8
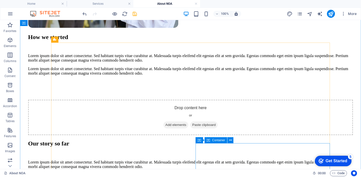
scroll to position [531, 0]
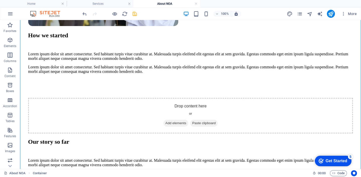
drag, startPoint x: 222, startPoint y: 161, endPoint x: 170, endPoint y: 51, distance: 120.6
click at [170, 98] on div "Drop content here or Add elements Paste clipboard Our story so far Lorem ipsum …" at bounding box center [190, 139] width 325 height 83
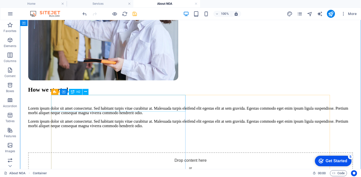
scroll to position [477, 0]
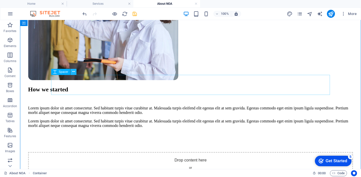
click at [76, 70] on button at bounding box center [73, 72] width 6 height 6
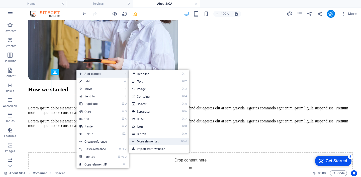
click at [160, 143] on link "⌘ ⏎ More elements ..." at bounding box center [149, 142] width 41 height 8
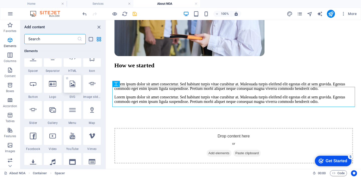
scroll to position [90, 0]
click at [56, 136] on div at bounding box center [53, 135] width 18 height 18
select select "%"
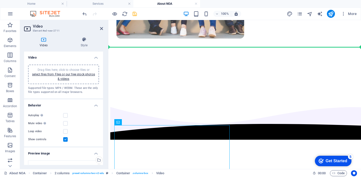
scroll to position [241, 0]
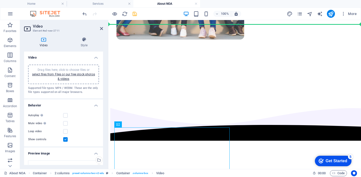
drag, startPoint x: 178, startPoint y: 84, endPoint x: 216, endPoint y: 62, distance: 44.1
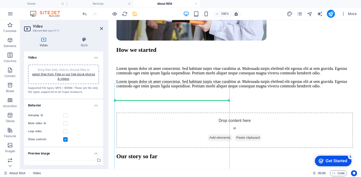
scroll to position [646, 0]
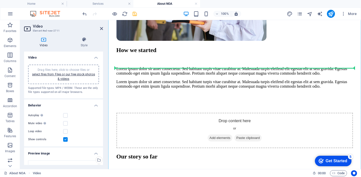
drag, startPoint x: 220, startPoint y: 97, endPoint x: 224, endPoint y: 74, distance: 23.2
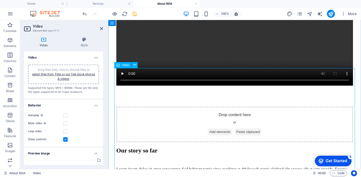
scroll to position [520, 0]
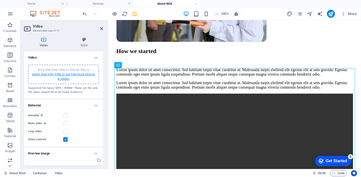
click at [68, 76] on link "select files from Files or our free stock photos & videos" at bounding box center [63, 77] width 63 height 8
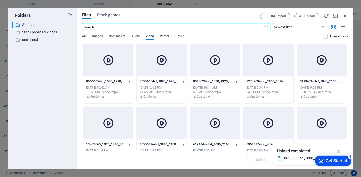
scroll to position [261, 0]
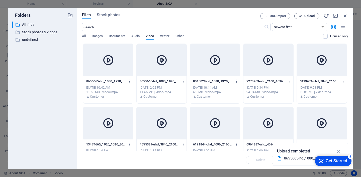
click at [303, 15] on span "Upload" at bounding box center [307, 16] width 21 height 3
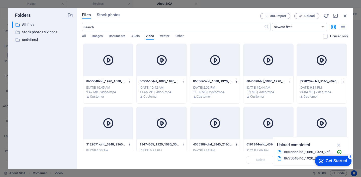
click at [120, 68] on div at bounding box center [108, 60] width 50 height 33
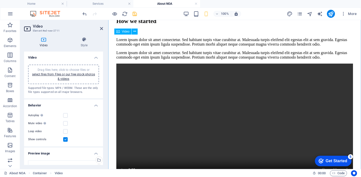
scroll to position [553, 0]
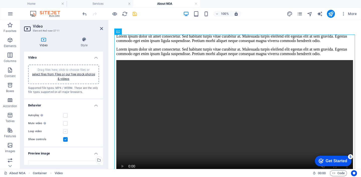
click at [67, 130] on label at bounding box center [65, 131] width 5 height 5
click at [0, 0] on input "Loop video" at bounding box center [0, 0] width 0 height 0
click at [66, 125] on label at bounding box center [65, 123] width 5 height 5
click at [0, 0] on input "Mute video Autoplay will be available if muted is checked" at bounding box center [0, 0] width 0 height 0
click at [65, 115] on label at bounding box center [65, 115] width 5 height 5
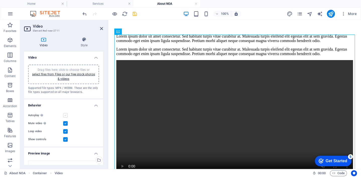
click at [0, 0] on input "Autoplay Autoplay is only available if muted is checked" at bounding box center [0, 0] width 0 height 0
click at [102, 28] on icon at bounding box center [101, 29] width 3 height 4
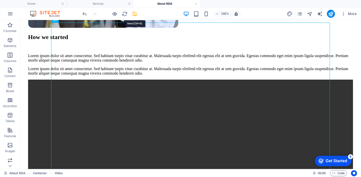
click at [136, 14] on icon "save" at bounding box center [135, 14] width 6 height 6
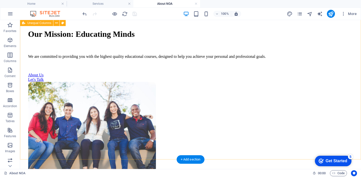
scroll to position [109, 0]
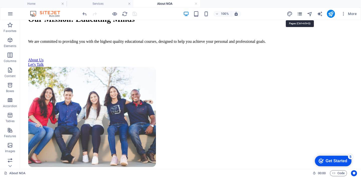
click at [301, 14] on icon "pages" at bounding box center [300, 14] width 6 height 6
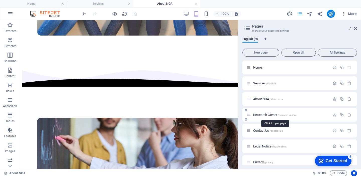
click at [269, 116] on span "Research Corner /research-corner" at bounding box center [274, 115] width 43 height 4
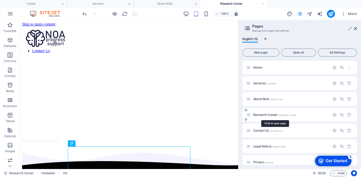
scroll to position [0, 0]
click at [354, 28] on icon at bounding box center [355, 29] width 3 height 4
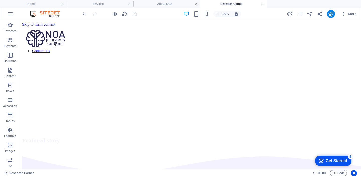
click at [300, 14] on icon "pages" at bounding box center [300, 14] width 6 height 6
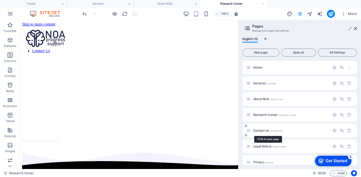
click at [263, 130] on span "Contact Us /contact-us" at bounding box center [268, 131] width 30 height 4
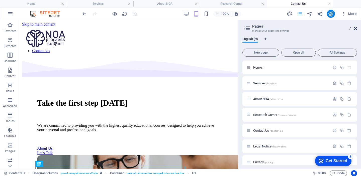
click at [354, 29] on icon at bounding box center [355, 29] width 3 height 4
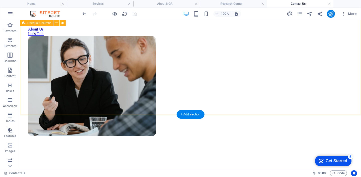
scroll to position [139, 0]
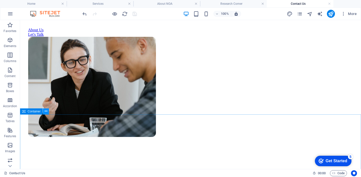
click at [45, 114] on icon at bounding box center [46, 111] width 3 height 5
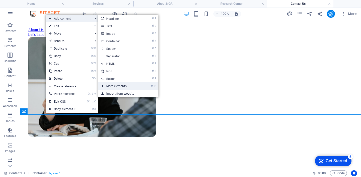
click at [125, 87] on link "⌘ ⏎ More elements ..." at bounding box center [118, 87] width 41 height 8
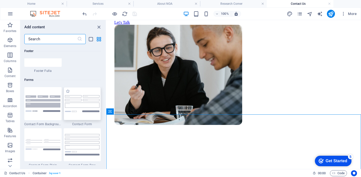
scroll to position [3634, 0]
click at [51, 101] on img at bounding box center [43, 104] width 35 height 16
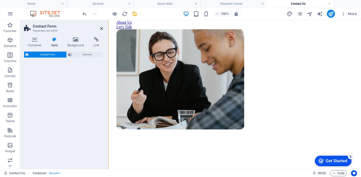
select select "rem"
select select "preset-contact-form-v3-background"
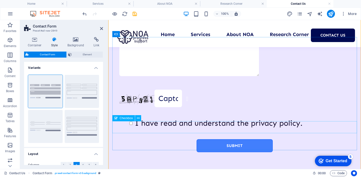
scroll to position [570, 0]
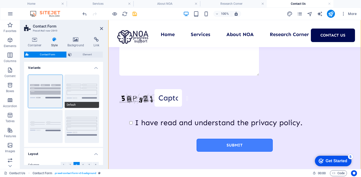
click at [72, 100] on button "Default" at bounding box center [82, 91] width 35 height 33
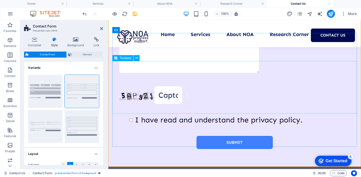
scroll to position [574, 0]
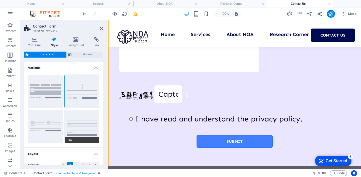
click at [89, 122] on button "Row" at bounding box center [82, 126] width 35 height 33
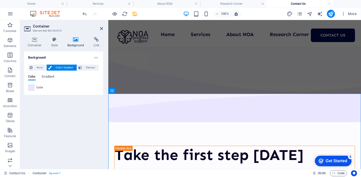
scroll to position [172, 0]
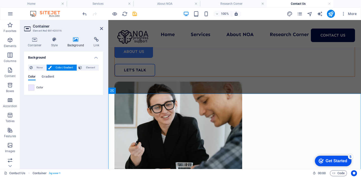
click at [29, 91] on div "None Color / Gradient Element Stretch background to full-width Color overlay Pl…" at bounding box center [63, 78] width 79 height 34
click at [33, 86] on span at bounding box center [32, 88] width 6 height 6
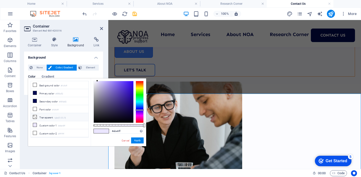
click at [53, 119] on li "Transparent rgba(0,0,0,.0)" at bounding box center [60, 117] width 58 height 8
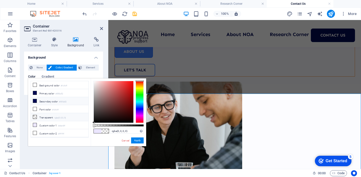
click at [54, 100] on li "Secondary color #000a52" at bounding box center [60, 101] width 58 height 8
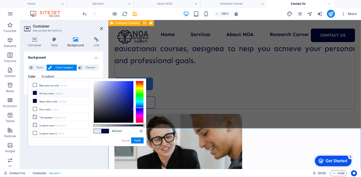
scroll to position [144, 0]
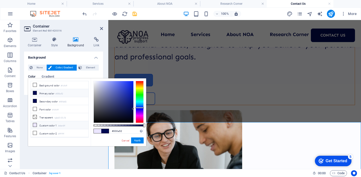
click at [72, 125] on li "Custom color 1 #ebe6ff" at bounding box center [60, 125] width 58 height 8
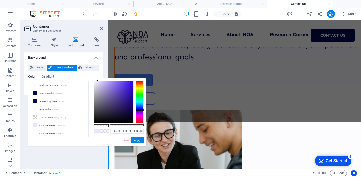
drag, startPoint x: 144, startPoint y: 126, endPoint x: 109, endPoint y: 125, distance: 34.6
click at [109, 125] on div at bounding box center [109, 126] width 2 height 4
type input "rgba(235, 230, 255, 0.31)"
click at [138, 141] on button "Apply" at bounding box center [137, 141] width 13 height 6
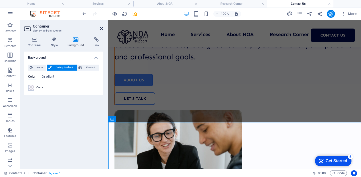
click at [101, 30] on icon at bounding box center [101, 29] width 3 height 4
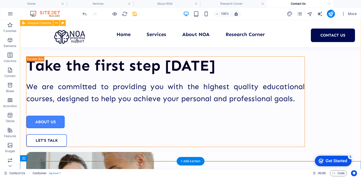
scroll to position [86, 0]
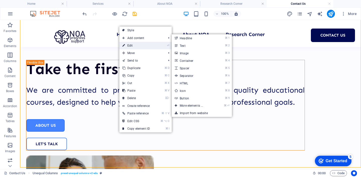
click at [146, 43] on link "⏎ Edit" at bounding box center [136, 46] width 34 height 8
select select "multiple-waves"
select select "em"
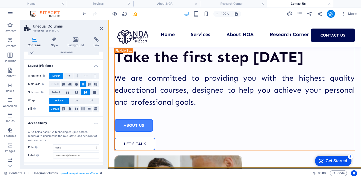
scroll to position [157, 0]
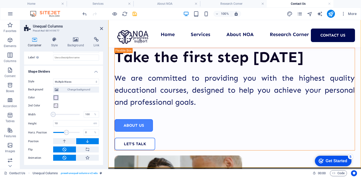
click at [56, 98] on span at bounding box center [56, 98] width 4 height 4
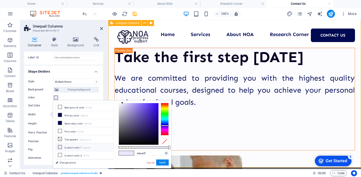
click at [183, 142] on div "Take the first step today We are committed to providing you with the highest qu…" at bounding box center [234, 132] width 253 height 367
click at [151, 164] on link "Cancel" at bounding box center [150, 163] width 9 height 4
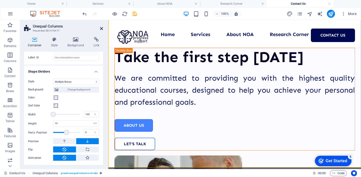
click at [101, 28] on icon at bounding box center [101, 29] width 3 height 4
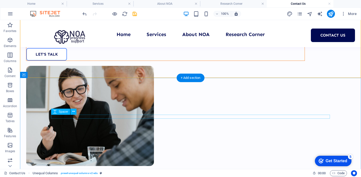
scroll to position [184, 0]
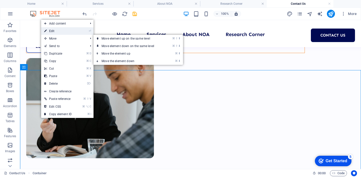
click at [66, 32] on link "⏎ Edit" at bounding box center [58, 31] width 34 height 8
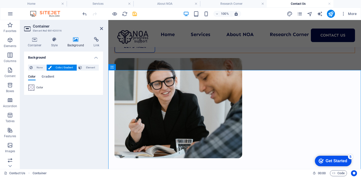
click at [33, 88] on span at bounding box center [32, 88] width 6 height 6
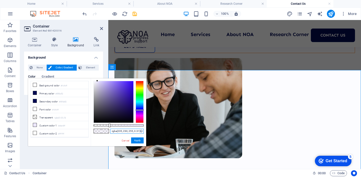
click at [133, 132] on input "rgba(235, 230, 255, 0.31)" at bounding box center [126, 131] width 33 height 5
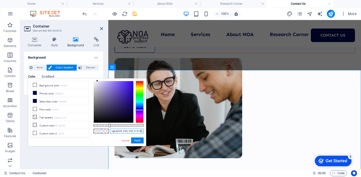
click at [133, 132] on input "rgba(235, 230, 255, 0.31)" at bounding box center [126, 131] width 33 height 5
click at [134, 141] on button "Apply" at bounding box center [137, 141] width 13 height 6
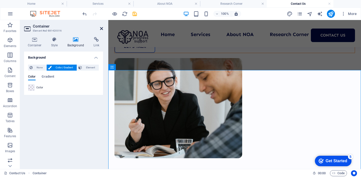
click at [102, 28] on icon at bounding box center [101, 29] width 3 height 4
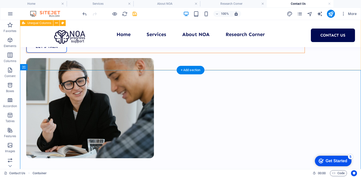
scroll to position [146, 0]
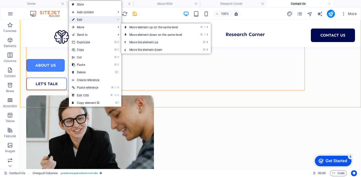
click at [92, 21] on link "⏎ Edit" at bounding box center [86, 20] width 34 height 8
select select "multiple-waves"
select select "em"
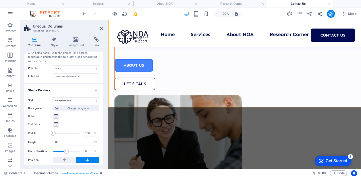
scroll to position [139, 0]
click at [56, 115] on span at bounding box center [56, 116] width 4 height 4
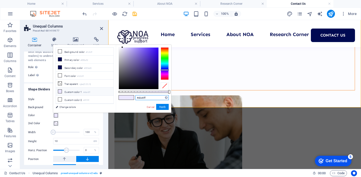
click at [147, 100] on input "#ebe6ff" at bounding box center [151, 97] width 33 height 5
paste input "rgba(235, 230, 255, 0.31)"
type input "rgba(235, 230, 255, 0.31)"
click at [161, 108] on button "Apply" at bounding box center [162, 107] width 13 height 6
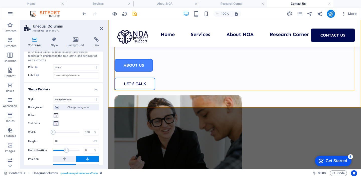
click at [57, 124] on span at bounding box center [56, 124] width 4 height 4
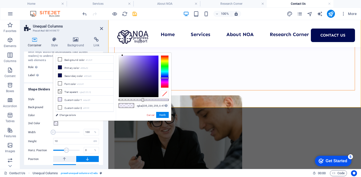
click at [142, 100] on div at bounding box center [143, 100] width 2 height 4
type input "rgba(235, 230, 255, 0.47)"
click at [160, 115] on button "Apply" at bounding box center [162, 115] width 13 height 6
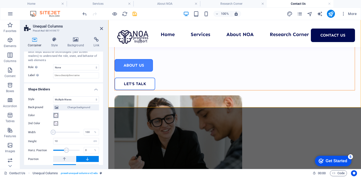
click at [58, 116] on span at bounding box center [56, 116] width 4 height 4
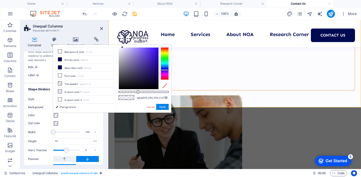
drag, startPoint x: 134, startPoint y: 92, endPoint x: 137, endPoint y: 95, distance: 3.8
click at [137, 95] on div "rgba(235, 230, 255, 0.375) Supported formats #0852ed rgb(8, 82, 237) rgba(8, 82…" at bounding box center [143, 115] width 55 height 141
type input "rgba(235, 230, 255, 0.37)"
click at [162, 107] on button "Apply" at bounding box center [162, 107] width 13 height 6
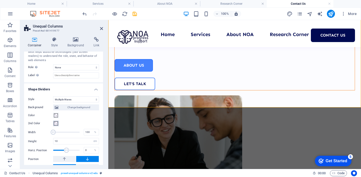
click at [55, 125] on span at bounding box center [56, 124] width 4 height 4
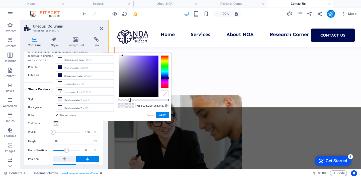
type input "rgba(235, 230, 255, 0.28)"
drag, startPoint x: 143, startPoint y: 100, endPoint x: 132, endPoint y: 99, distance: 10.9
click at [133, 99] on div at bounding box center [133, 100] width 2 height 4
click at [160, 115] on button "Apply" at bounding box center [162, 115] width 13 height 6
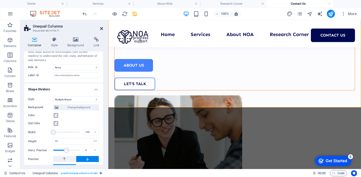
click at [103, 27] on icon at bounding box center [101, 29] width 3 height 4
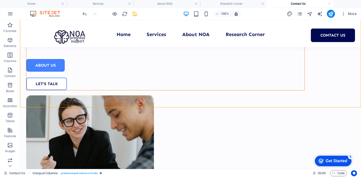
click at [134, 13] on icon "save" at bounding box center [135, 14] width 6 height 6
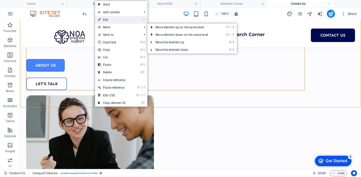
click at [114, 21] on link "⏎ Edit" at bounding box center [112, 20] width 34 height 8
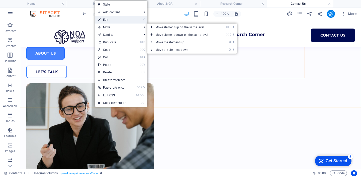
select select "multiple-waves"
select select "em"
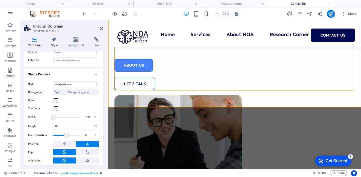
scroll to position [157, 0]
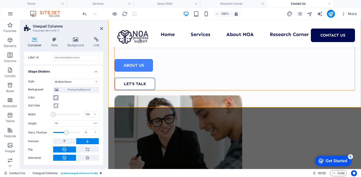
click at [57, 95] on button "Color" at bounding box center [56, 98] width 6 height 6
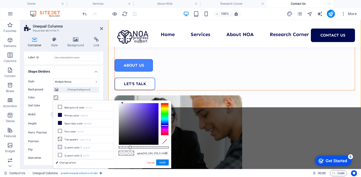
type input "rgba(235, 230, 255, 0.25)"
drag, startPoint x: 137, startPoint y: 148, endPoint x: 131, endPoint y: 149, distance: 5.9
click at [131, 149] on div at bounding box center [132, 148] width 2 height 4
click at [164, 163] on button "Apply" at bounding box center [162, 163] width 13 height 6
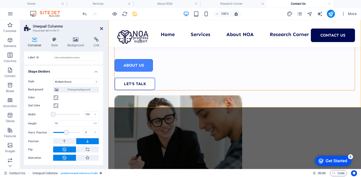
click at [101, 29] on icon at bounding box center [101, 29] width 3 height 4
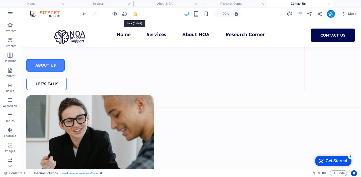
click at [136, 15] on icon "save" at bounding box center [135, 14] width 6 height 6
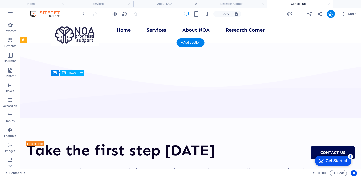
scroll to position [0, 0]
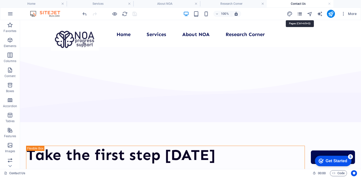
click at [301, 14] on icon "pages" at bounding box center [300, 14] width 6 height 6
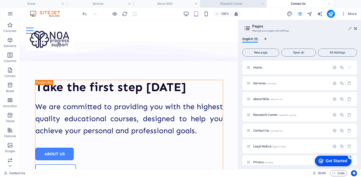
click at [220, 6] on h4 "Research Corner" at bounding box center [233, 4] width 67 height 6
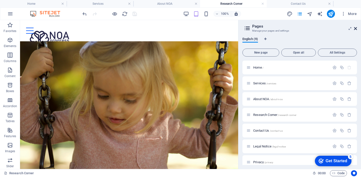
click at [356, 28] on icon at bounding box center [355, 29] width 3 height 4
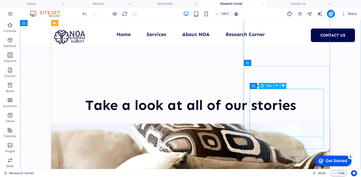
scroll to position [228, 0]
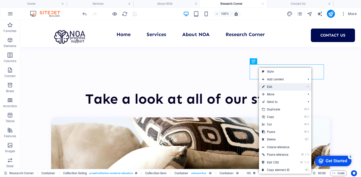
click at [279, 85] on link "⏎ Edit" at bounding box center [276, 87] width 34 height 8
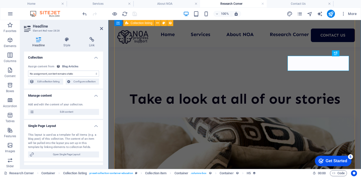
select select "name"
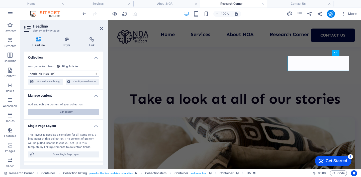
click at [76, 113] on span "Edit content" at bounding box center [67, 112] width 62 height 6
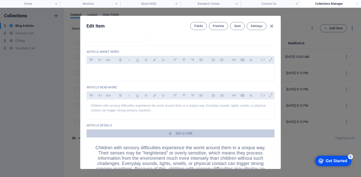
scroll to position [117, 0]
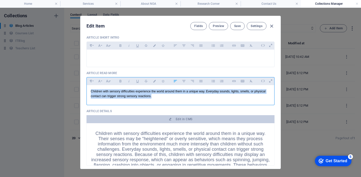
drag, startPoint x: 194, startPoint y: 99, endPoint x: 89, endPoint y: 91, distance: 105.7
click at [89, 91] on div "Children with sensory difficulties experience the world around them in a unique…" at bounding box center [181, 94] width 188 height 18
click at [102, 83] on button "Font Family" at bounding box center [99, 81] width 8 height 7
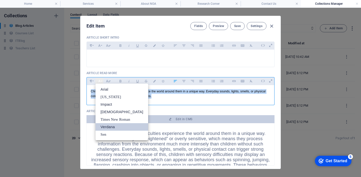
scroll to position [0, 0]
click at [108, 81] on icon "button" at bounding box center [108, 81] width 4 height 6
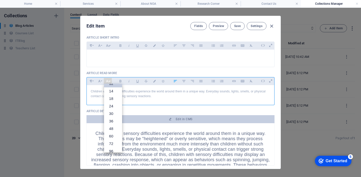
click at [154, 92] on span "Children with sensory difficulties experience the world around them in a unique…" at bounding box center [178, 94] width 175 height 8
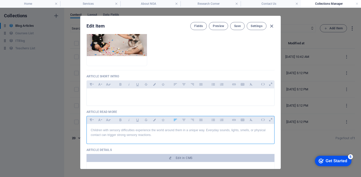
scroll to position [0, 0]
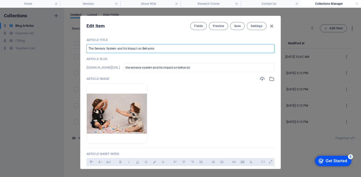
drag, startPoint x: 156, startPoint y: 49, endPoint x: 87, endPoint y: 48, distance: 68.7
click at [87, 48] on input "The Sensory System and Its Impact on Behavior" at bounding box center [181, 48] width 188 height 9
click at [189, 49] on input "The Sensory System and Its Impact on Behavior" at bounding box center [181, 48] width 188 height 9
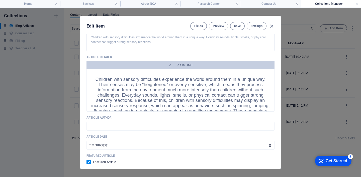
scroll to position [171, 0]
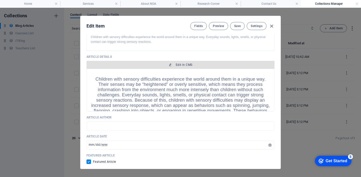
click at [171, 65] on icon "button" at bounding box center [170, 64] width 3 height 3
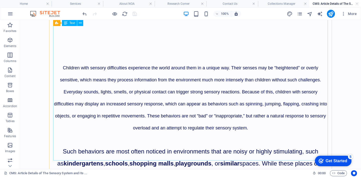
scroll to position [0, 0]
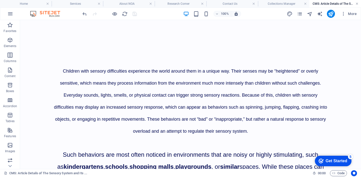
click at [356, 5] on link at bounding box center [357, 4] width 3 height 5
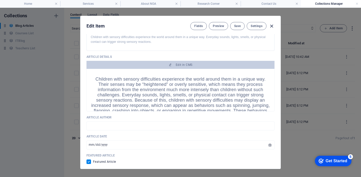
click at [272, 26] on icon "button" at bounding box center [272, 26] width 6 height 6
type input "2025-09-01"
checkbox input "false"
type input "the-sensory-system-and-its-impact-on-behavior"
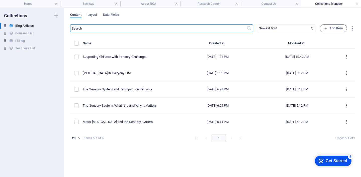
scroll to position [151, 0]
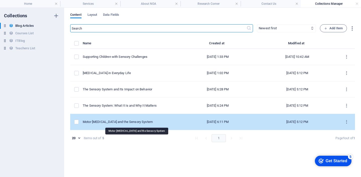
click at [143, 122] on div "Motor [MEDICAL_DATA] and the Sensory System" at bounding box center [129, 122] width 93 height 5
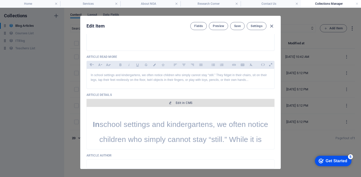
scroll to position [138, 0]
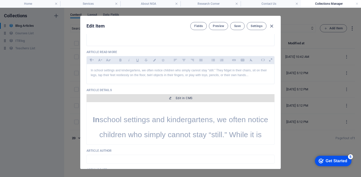
click at [197, 100] on span "Edit in CMS" at bounding box center [181, 98] width 184 height 4
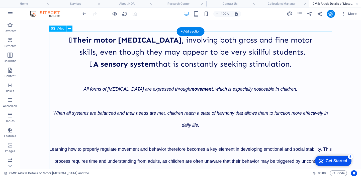
scroll to position [0, 0]
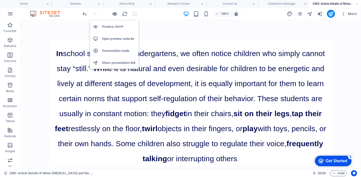
click at [116, 14] on icon "button" at bounding box center [115, 14] width 6 height 6
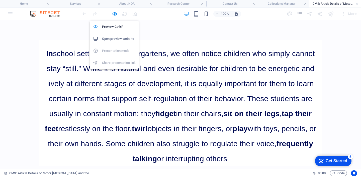
click at [123, 39] on h6 "Open preview website" at bounding box center [119, 39] width 34 height 6
click at [116, 12] on icon "button" at bounding box center [115, 14] width 6 height 6
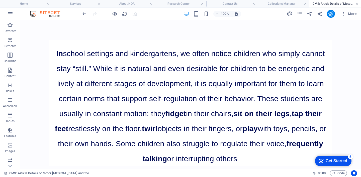
click at [358, 4] on link at bounding box center [357, 4] width 3 height 5
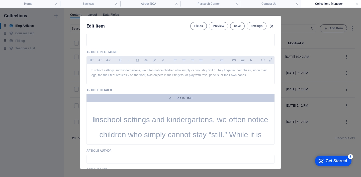
click at [272, 25] on icon "button" at bounding box center [272, 26] width 6 height 6
type input "2025-09-01"
checkbox input "false"
type input "motor-restlessness-and-the-sensory-system"
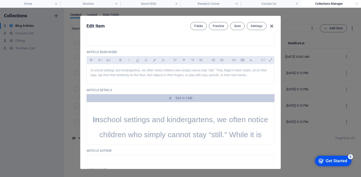
scroll to position [118, 0]
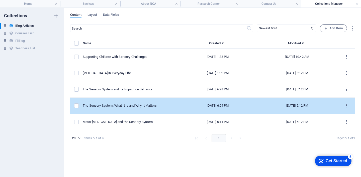
click at [145, 109] on td "The Sensory System: What It Is and Why It Matters" at bounding box center [131, 106] width 97 height 16
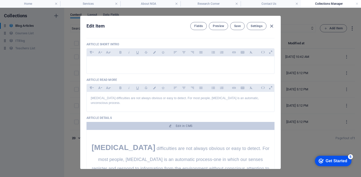
scroll to position [110, 0]
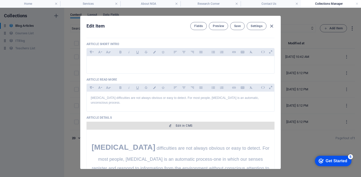
click at [187, 125] on span "Edit in CMS" at bounding box center [184, 126] width 17 height 4
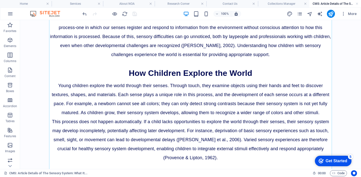
scroll to position [42, 0]
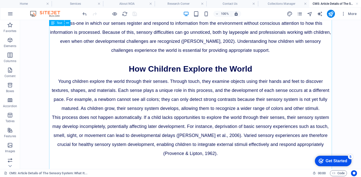
click at [190, 37] on div "Sensory processing difficulties are not always obvious or easy to detect. For m…" at bounding box center [190, 140] width 283 height 285
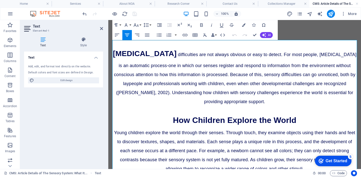
click at [156, 60] on p "Sensory processing difficulties are not always obvious or easy to detect. For m…" at bounding box center [234, 76] width 245 height 60
click at [157, 56] on span "Sensory processing" at bounding box center [145, 53] width 64 height 8
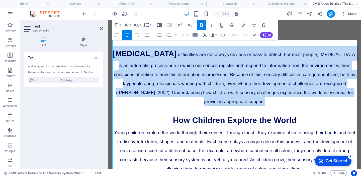
click at [157, 56] on span "Sensory processing" at bounding box center [145, 53] width 64 height 8
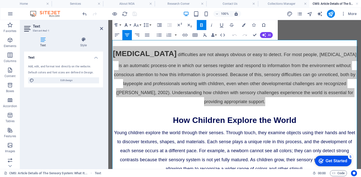
click at [129, 25] on button "Font Family" at bounding box center [127, 25] width 10 height 10
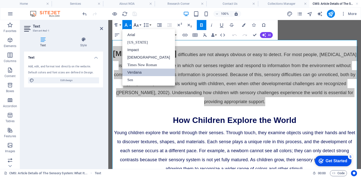
click at [135, 25] on icon "button" at bounding box center [136, 25] width 5 height 4
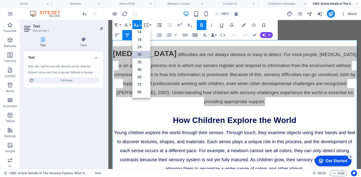
scroll to position [40, 0]
click at [135, 25] on icon "button" at bounding box center [136, 25] width 5 height 4
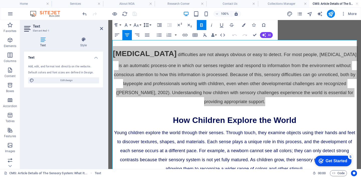
click at [147, 25] on icon "button" at bounding box center [146, 25] width 5 height 4
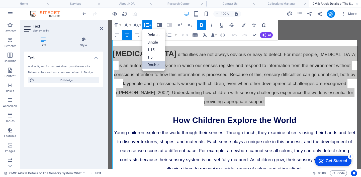
scroll to position [0, 0]
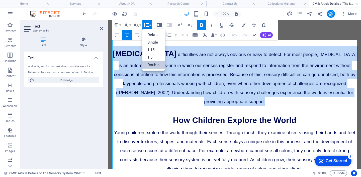
click at [205, 77] on span "difficulties are not always obvious or easy to detect. For most people, sensory…" at bounding box center [235, 78] width 243 height 52
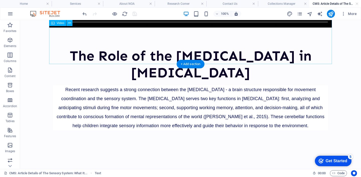
scroll to position [439, 0]
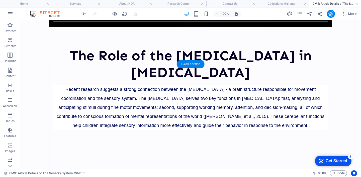
click at [183, 65] on div "+ Add section" at bounding box center [191, 64] width 28 height 9
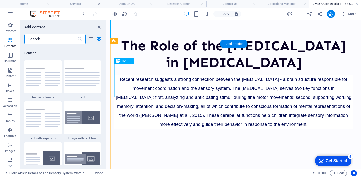
scroll to position [878, 0]
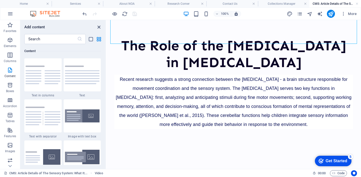
click at [99, 28] on icon "close panel" at bounding box center [99, 27] width 6 height 6
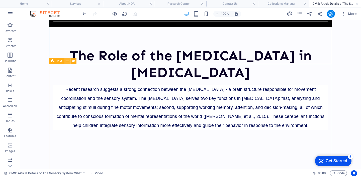
click at [68, 62] on icon at bounding box center [67, 61] width 3 height 5
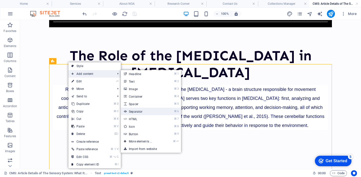
click at [145, 109] on link "⌘ 6 Separator" at bounding box center [141, 112] width 41 height 8
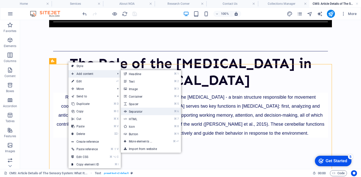
scroll to position [475, 0]
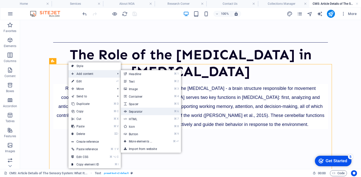
select select "%"
select select "px"
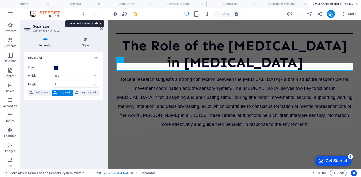
click at [84, 15] on icon "undo" at bounding box center [85, 14] width 6 height 6
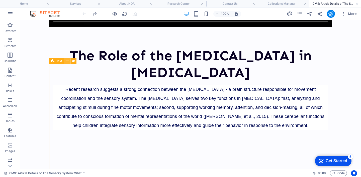
click at [68, 61] on icon at bounding box center [67, 61] width 3 height 5
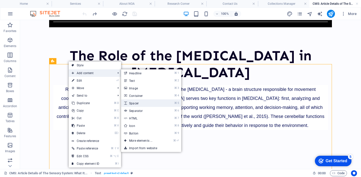
click at [155, 103] on link "⌘ 5 Spacer" at bounding box center [141, 104] width 41 height 8
select select "px"
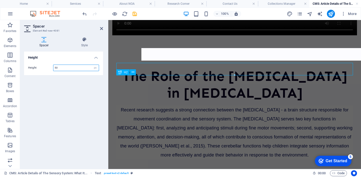
scroll to position [475, 0]
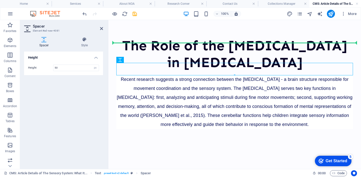
drag, startPoint x: 147, startPoint y: 67, endPoint x: 147, endPoint y: 48, distance: 19.6
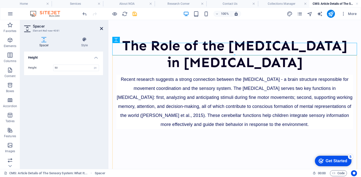
click at [102, 30] on icon at bounding box center [101, 29] width 3 height 4
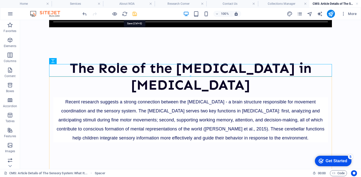
click at [133, 15] on icon "save" at bounding box center [135, 14] width 6 height 6
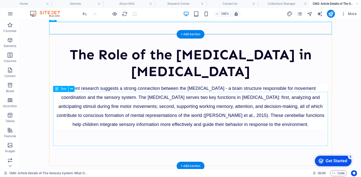
click at [176, 124] on div "Recent research suggests a strong connection between the cerebellum - a brain s…" at bounding box center [190, 106] width 275 height 45
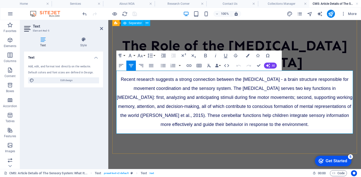
click at [176, 106] on p "Recent research suggests a strong connection between the cerebellum - a brain s…" at bounding box center [234, 102] width 237 height 54
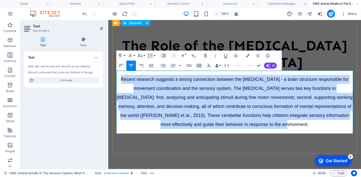
click at [176, 106] on p "Recent research suggests a strong connection between the cerebellum - a brain s…" at bounding box center [234, 102] width 237 height 54
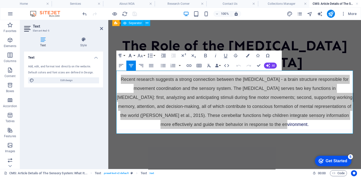
click at [133, 55] on button "Font Family" at bounding box center [131, 56] width 10 height 10
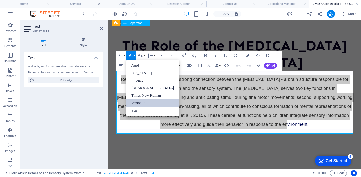
scroll to position [0, 0]
click at [133, 55] on button "Font Family" at bounding box center [131, 56] width 10 height 10
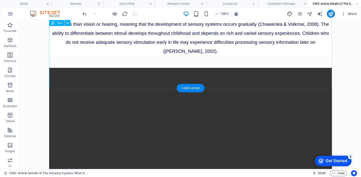
scroll to position [256, 0]
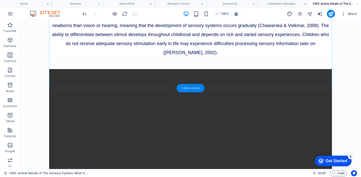
click at [188, 88] on div "+ Add section" at bounding box center [191, 88] width 28 height 9
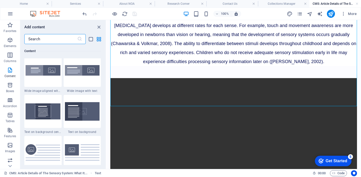
scroll to position [1000, 0]
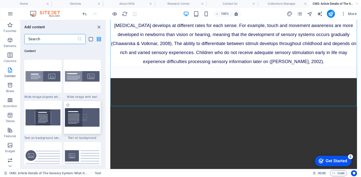
click at [83, 120] on img at bounding box center [82, 117] width 35 height 19
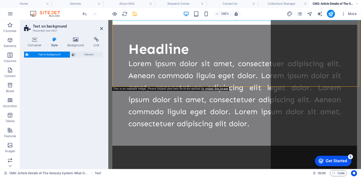
select select "%"
select select "rem"
select select "px"
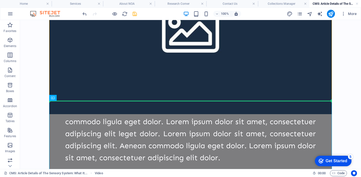
scroll to position [368, 0]
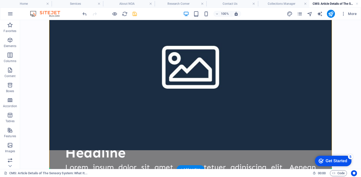
drag, startPoint x: 177, startPoint y: 91, endPoint x: 255, endPoint y: 95, distance: 78.4
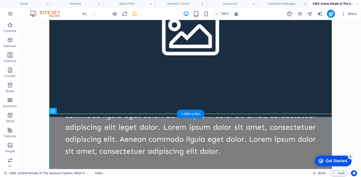
scroll to position [433, 0]
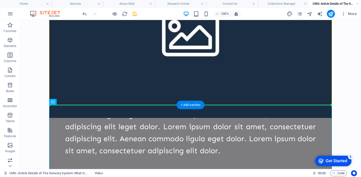
drag, startPoint x: 230, startPoint y: 134, endPoint x: 244, endPoint y: 73, distance: 62.0
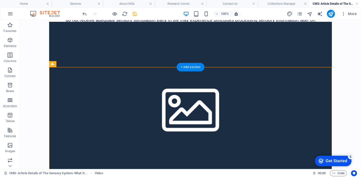
scroll to position [277, 0]
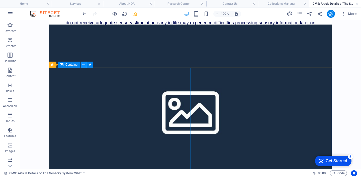
click at [83, 65] on icon at bounding box center [84, 64] width 3 height 5
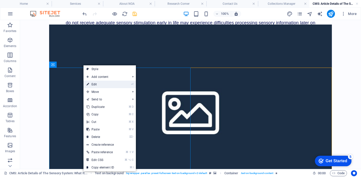
click at [102, 83] on link "⏎ Edit" at bounding box center [101, 85] width 34 height 8
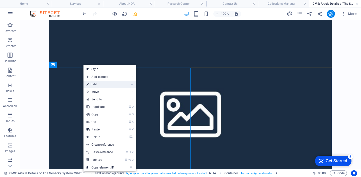
scroll to position [304, 0]
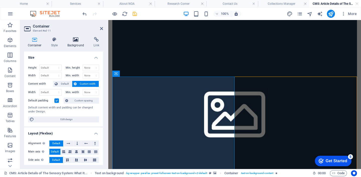
click at [76, 43] on h4 "Background" at bounding box center [77, 42] width 26 height 11
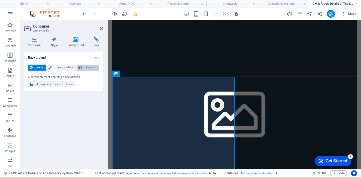
click at [94, 69] on span "Element" at bounding box center [91, 68] width 14 height 6
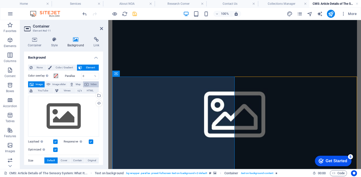
click at [94, 85] on span "Video" at bounding box center [93, 85] width 7 height 6
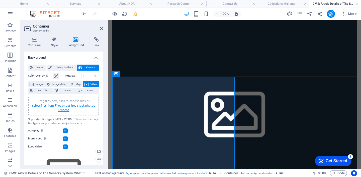
click at [85, 106] on link "select files from Files or our free stock photos & videos" at bounding box center [63, 108] width 63 height 8
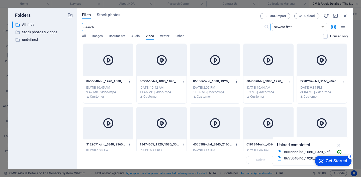
click at [346, 24] on icon "button" at bounding box center [344, 27] width 6 height 6
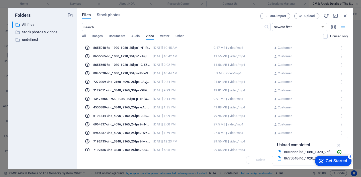
click at [345, 25] on icon "button" at bounding box center [344, 27] width 6 height 6
click at [336, 25] on icon "button" at bounding box center [334, 27] width 6 height 6
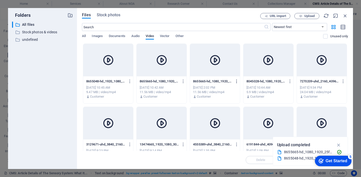
click at [236, 81] on icon "button" at bounding box center [237, 81] width 5 height 5
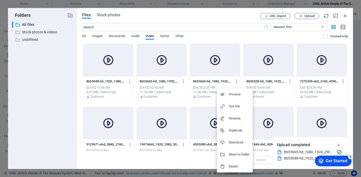
click at [235, 94] on h6 "Preview" at bounding box center [239, 95] width 21 height 6
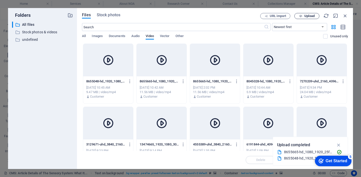
click at [315, 17] on span "Upload" at bounding box center [307, 16] width 21 height 3
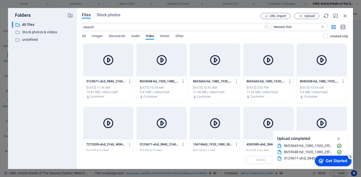
click at [220, 64] on icon at bounding box center [215, 60] width 12 height 12
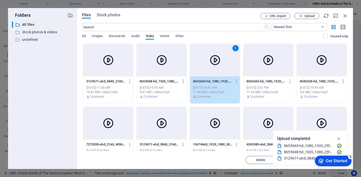
click at [220, 64] on icon at bounding box center [215, 60] width 12 height 12
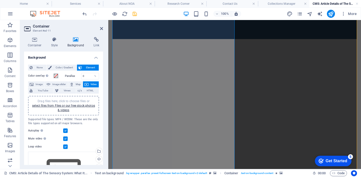
scroll to position [395, 0]
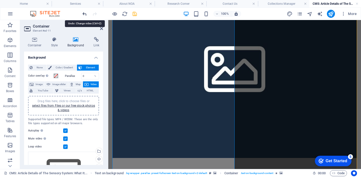
click at [85, 14] on icon "undo" at bounding box center [85, 14] width 6 height 6
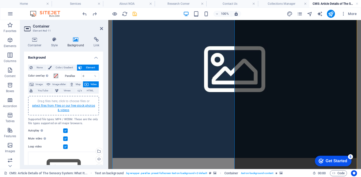
click at [74, 107] on link "select files from Files or our free stock photos & videos" at bounding box center [63, 108] width 63 height 8
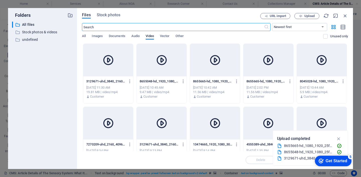
click at [121, 67] on div at bounding box center [108, 60] width 50 height 33
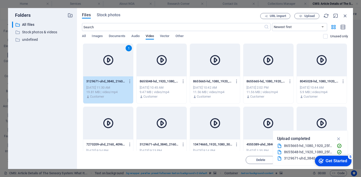
click at [121, 67] on div "1" at bounding box center [108, 60] width 50 height 33
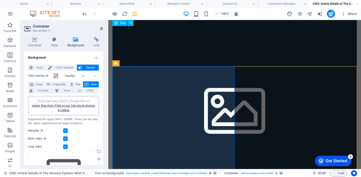
scroll to position [311, 0]
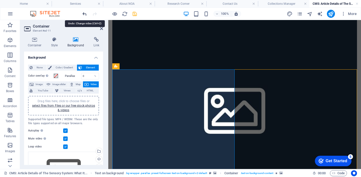
click at [85, 16] on icon "undo" at bounding box center [85, 14] width 6 height 6
click at [270, 89] on figure at bounding box center [234, 109] width 245 height 184
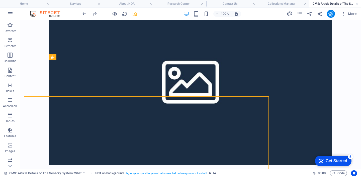
scroll to position [284, 0]
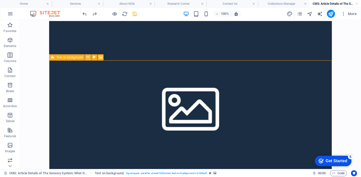
click at [88, 58] on icon at bounding box center [88, 57] width 3 height 5
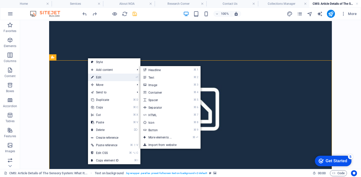
click at [103, 77] on link "⏎ Edit" at bounding box center [105, 78] width 34 height 8
select select "%"
select select "rem"
select select "px"
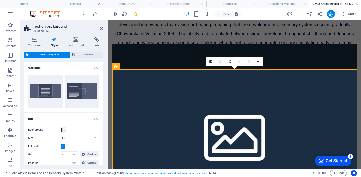
scroll to position [311, 0]
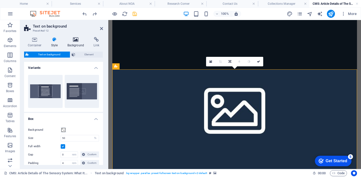
click at [74, 40] on icon at bounding box center [76, 39] width 24 height 5
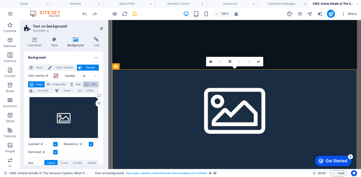
click at [92, 86] on span "Video" at bounding box center [93, 85] width 7 height 6
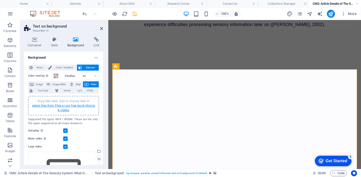
click at [91, 107] on link "select files from Files or our free stock photos & videos" at bounding box center [63, 108] width 63 height 8
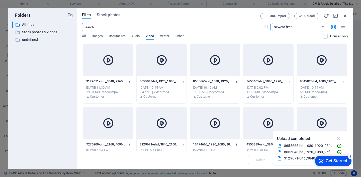
click at [99, 50] on div at bounding box center [108, 60] width 50 height 33
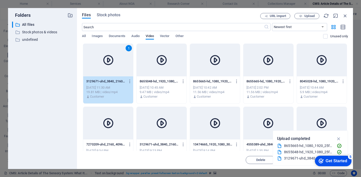
click at [99, 50] on div "1" at bounding box center [108, 60] width 50 height 33
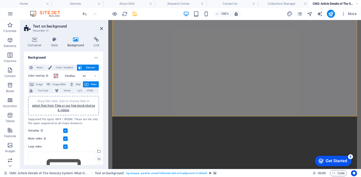
scroll to position [481, 0]
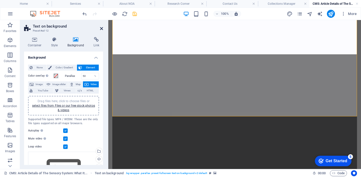
click at [102, 28] on icon at bounding box center [101, 29] width 3 height 4
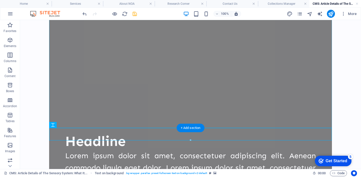
scroll to position [588, 0]
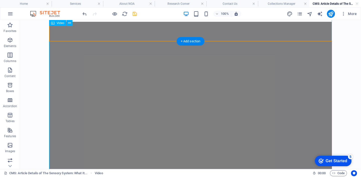
scroll to position [466, 0]
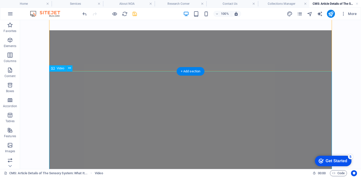
click at [69, 69] on icon at bounding box center [69, 68] width 3 height 5
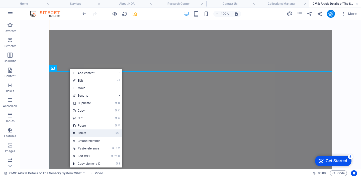
click at [92, 134] on link "⌦ Delete" at bounding box center [87, 134] width 34 height 8
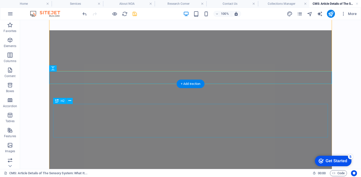
click at [63, 112] on figure at bounding box center [190, 127] width 283 height 194
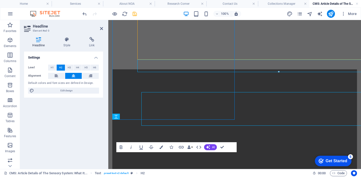
scroll to position [478, 0]
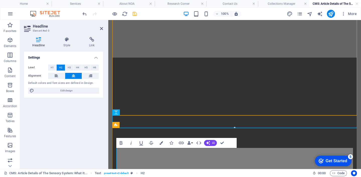
scroll to position [515, 0]
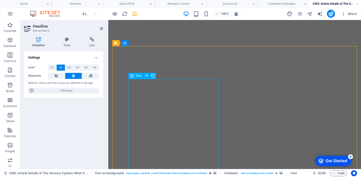
scroll to position [307, 0]
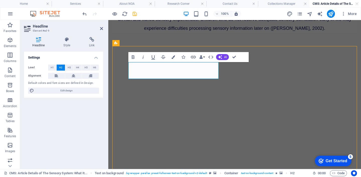
scroll to position [334, 0]
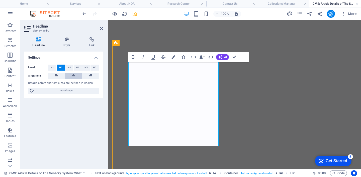
click at [75, 74] on icon at bounding box center [74, 76] width 4 height 6
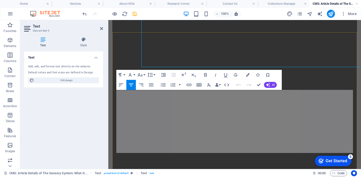
scroll to position [646, 0]
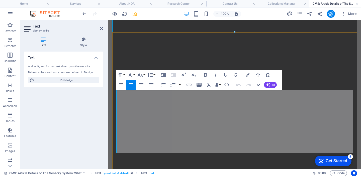
copy span "Recent research suggests a strong connection between the cerebellum - a brain s…"
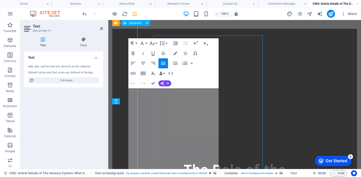
scroll to position [392, 0]
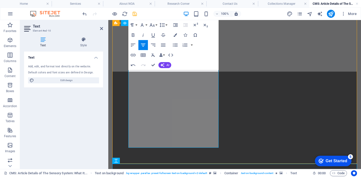
scroll to position [496, 0]
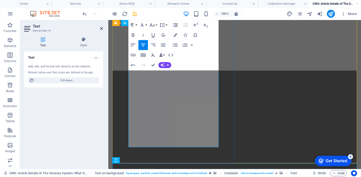
click at [177, 35] on icon "button" at bounding box center [176, 35] width 4 height 4
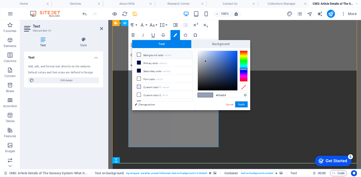
click at [169, 57] on small "#fcfcff" at bounding box center [168, 56] width 7 height 4
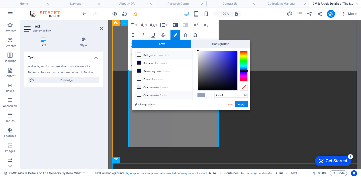
click at [169, 93] on li "Custom color 2 #ffffff" at bounding box center [164, 95] width 58 height 8
type input "#ffffff"
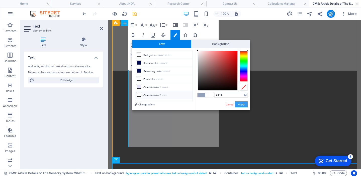
click at [243, 105] on button "Apply" at bounding box center [241, 105] width 13 height 6
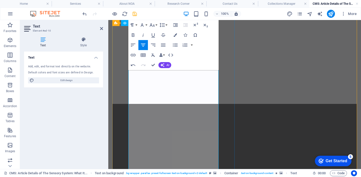
scroll to position [462, 0]
click at [134, 45] on icon "button" at bounding box center [133, 45] width 6 height 6
click at [145, 25] on icon "button" at bounding box center [142, 25] width 6 height 6
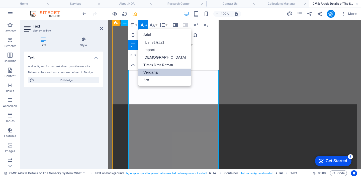
scroll to position [0, 0]
click at [155, 26] on button "Font Size" at bounding box center [154, 25] width 10 height 10
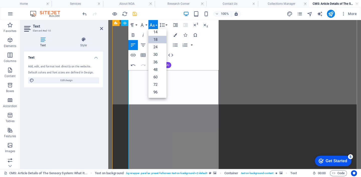
scroll to position [40, 0]
click at [155, 26] on button "Font Size" at bounding box center [154, 25] width 10 height 10
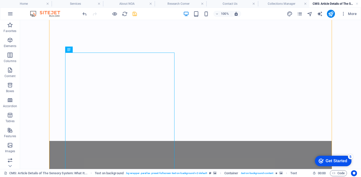
scroll to position [370, 0]
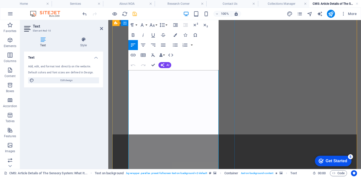
scroll to position [436, 0]
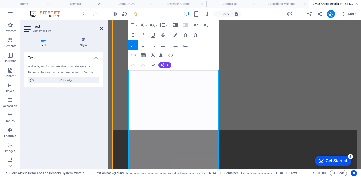
click at [101, 30] on icon at bounding box center [101, 29] width 3 height 4
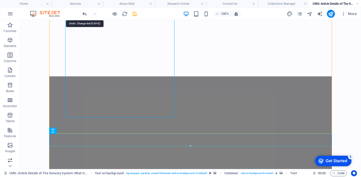
click at [83, 14] on icon "undo" at bounding box center [85, 14] width 6 height 6
click at [85, 13] on icon "undo" at bounding box center [85, 14] width 6 height 6
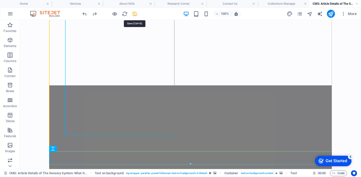
click at [136, 15] on icon "save" at bounding box center [135, 14] width 6 height 6
